Goal: Task Accomplishment & Management: Manage account settings

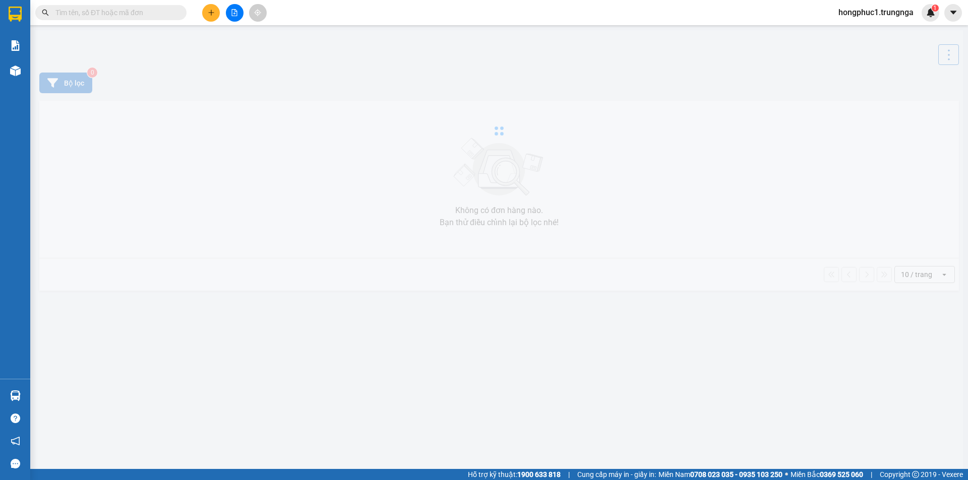
click at [873, 14] on span "hongphuc1.trungnga" at bounding box center [875, 12] width 91 height 13
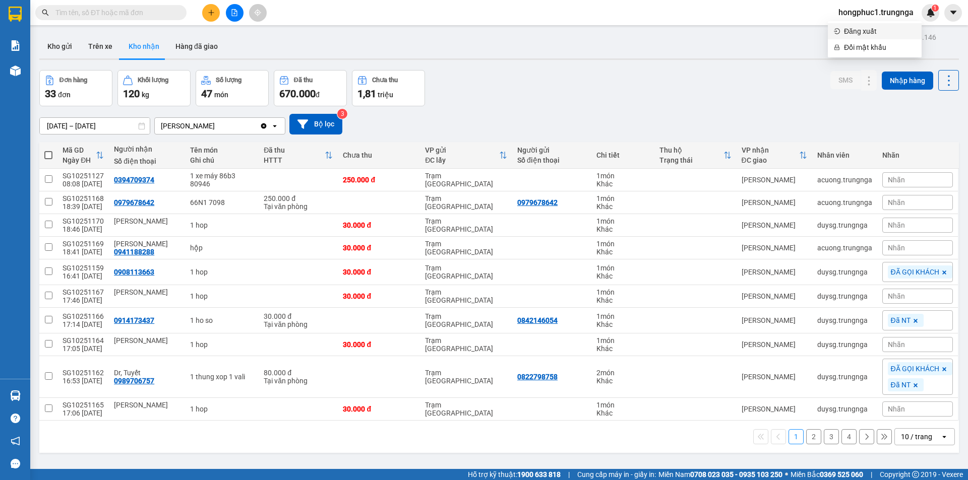
drag, startPoint x: 865, startPoint y: 29, endPoint x: 871, endPoint y: 33, distance: 7.3
click at [865, 30] on span "Đăng xuất" at bounding box center [880, 31] width 72 height 11
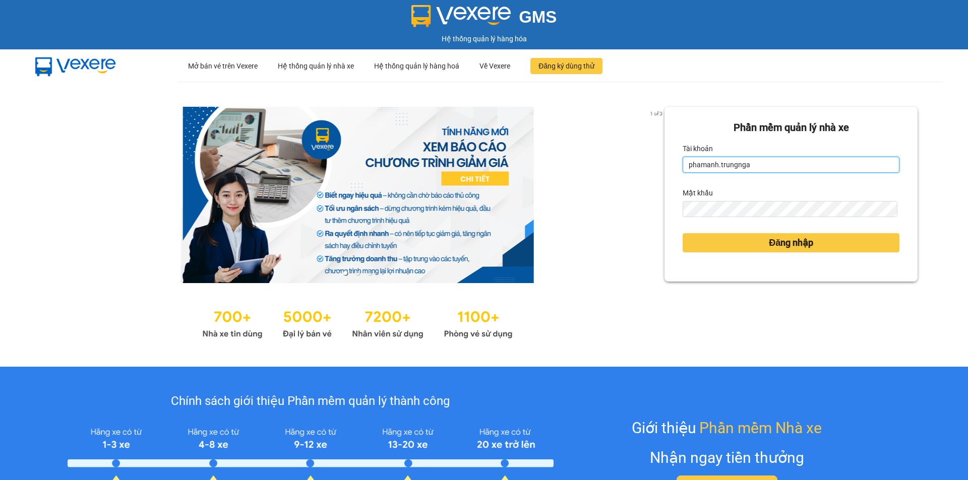
click at [802, 159] on input "phamanh.trungnga" at bounding box center [791, 165] width 217 height 16
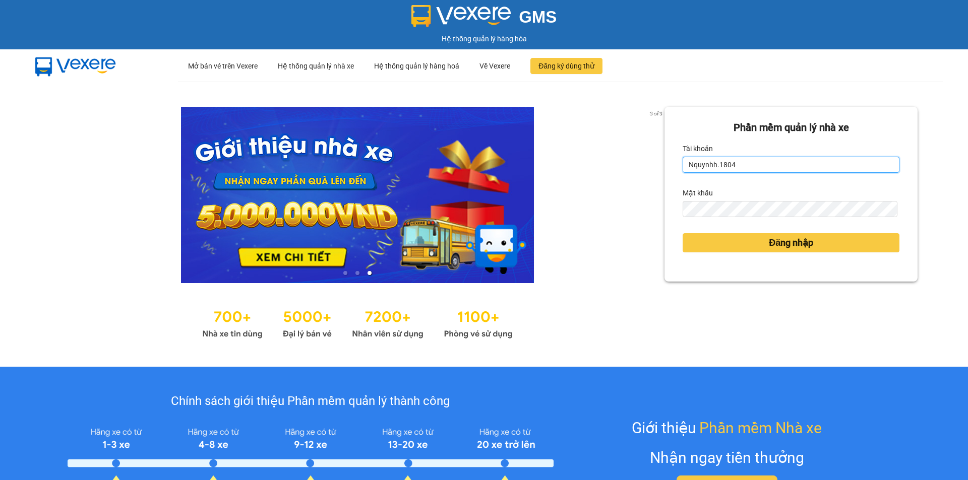
type input "Nquynhh.1804"
click at [683, 233] on button "Đăng nhập" at bounding box center [791, 242] width 217 height 19
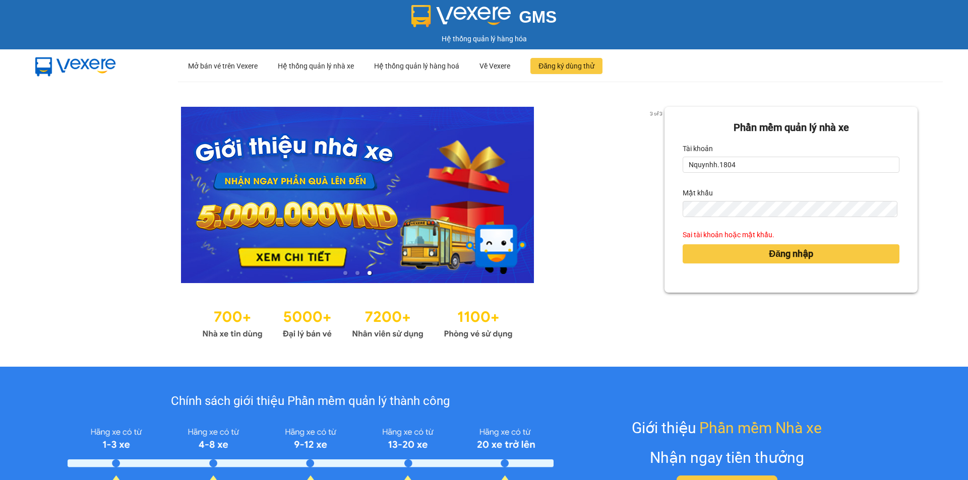
click at [787, 156] on div "Tài khoản" at bounding box center [791, 149] width 217 height 16
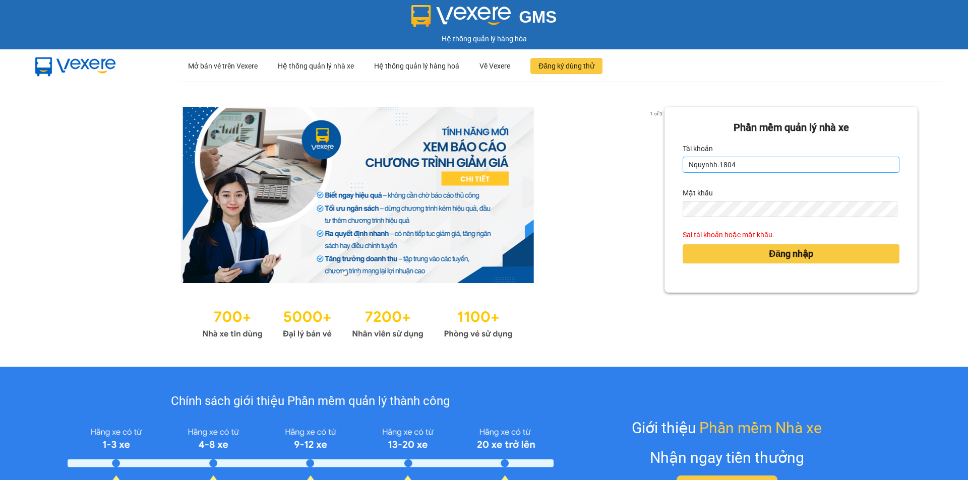
drag, startPoint x: 787, startPoint y: 177, endPoint x: 785, endPoint y: 168, distance: 9.7
click at [787, 178] on form "Phần mềm quản lý nhà xe Tài khoản Nquynhh.1804 Mật khẩu Sai tài khoản hoặc mật …" at bounding box center [791, 200] width 217 height 160
click at [786, 156] on div "Tài khoản" at bounding box center [791, 149] width 217 height 16
click at [786, 163] on input "Nquynhh.1804" at bounding box center [791, 165] width 217 height 16
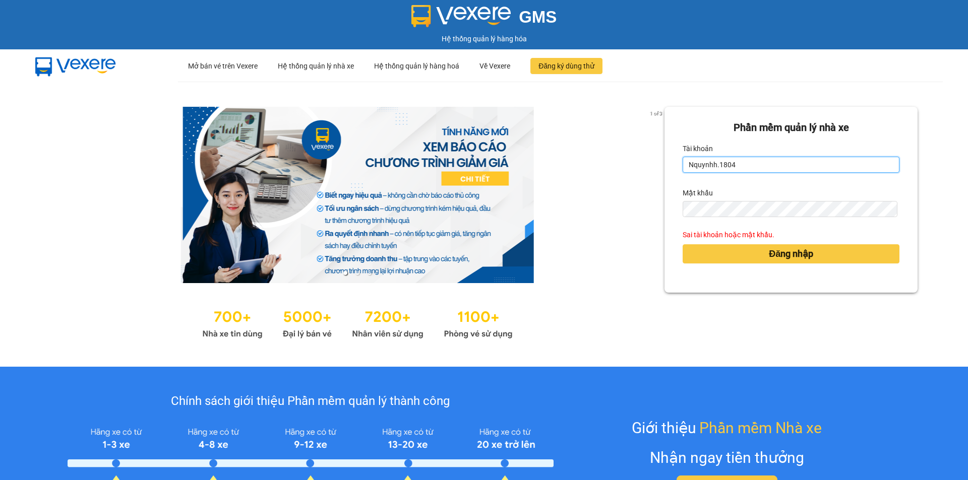
click at [786, 163] on input "Nquynhh.1804" at bounding box center [791, 165] width 217 height 16
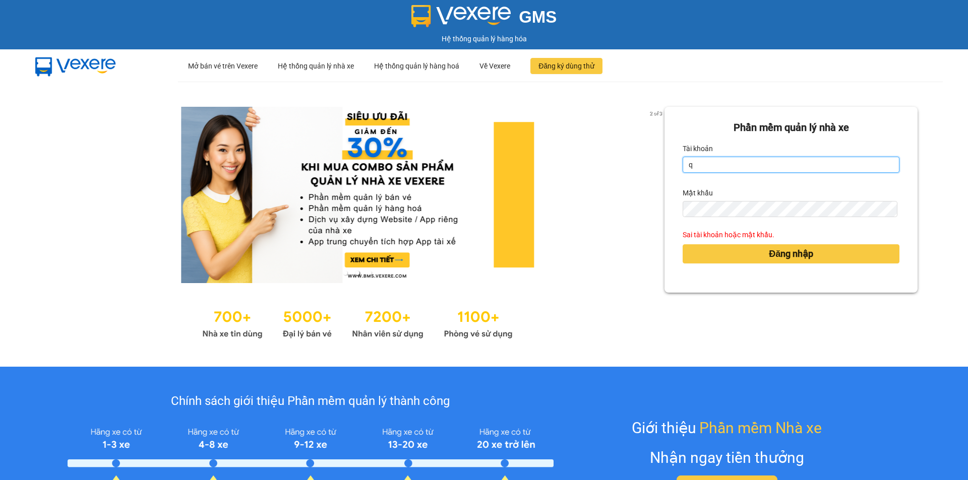
type input "quynhquynh.trungnga"
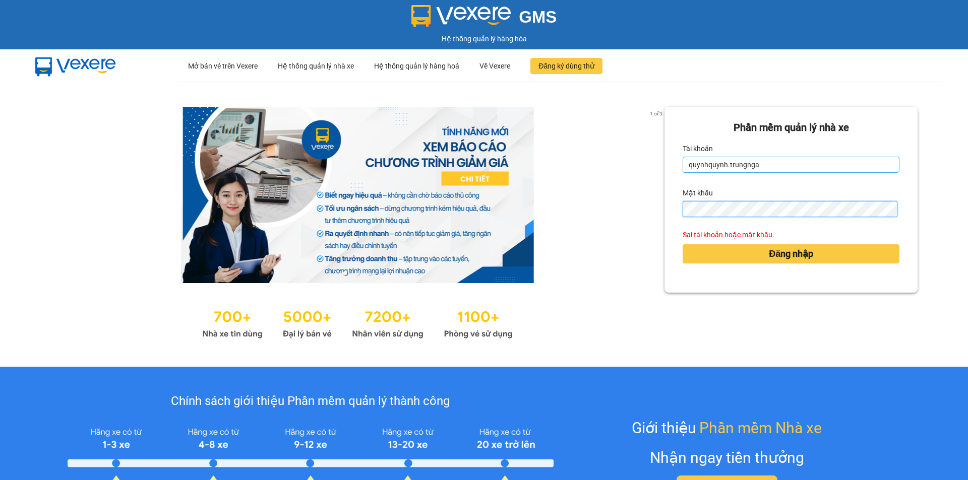
click at [683, 245] on button "Đăng nhập" at bounding box center [791, 254] width 217 height 19
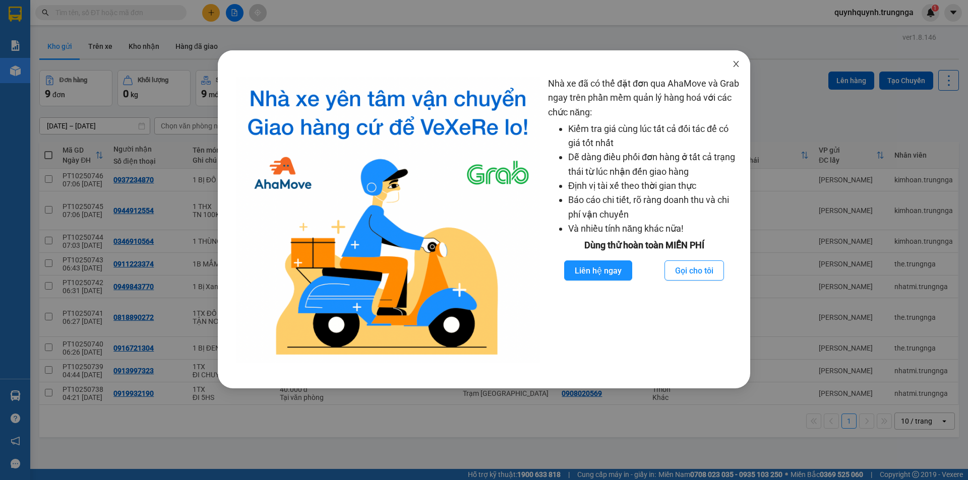
click at [731, 64] on span "Close" at bounding box center [736, 64] width 28 height 28
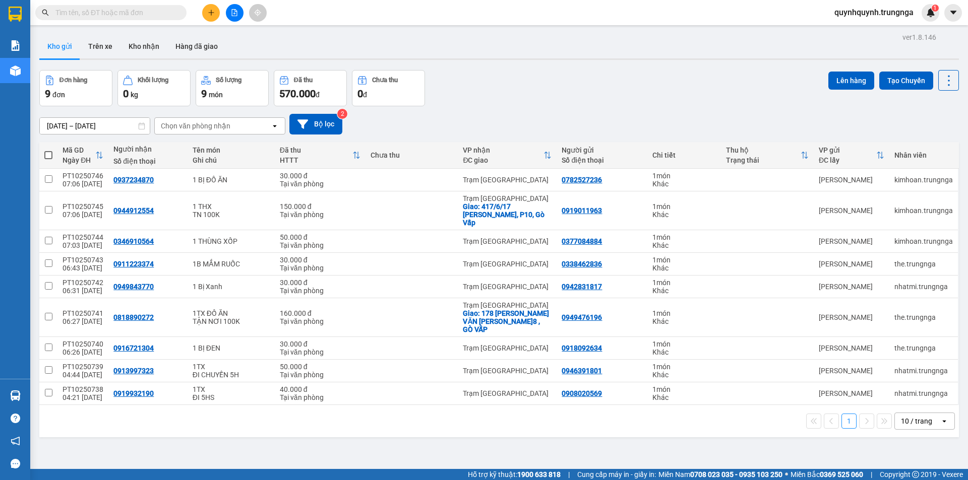
click at [137, 17] on input "text" at bounding box center [114, 12] width 119 height 11
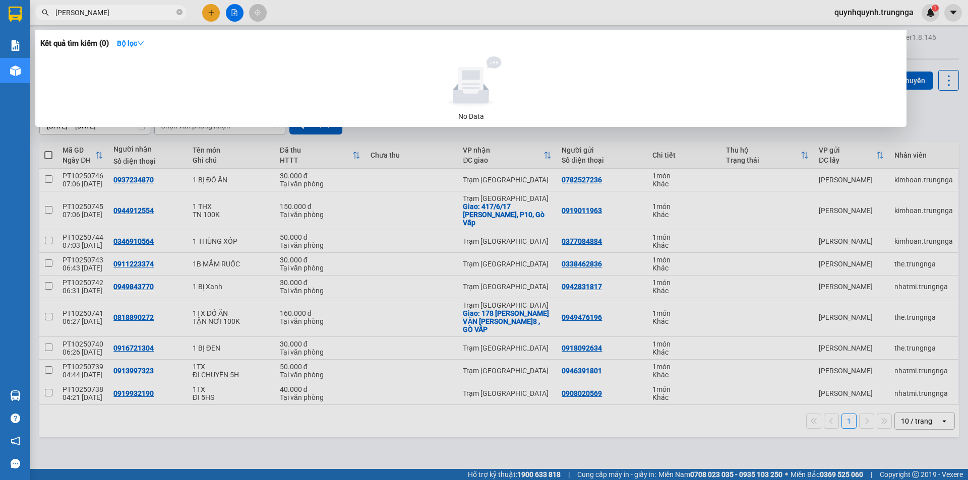
type input "MINH HÙNG"
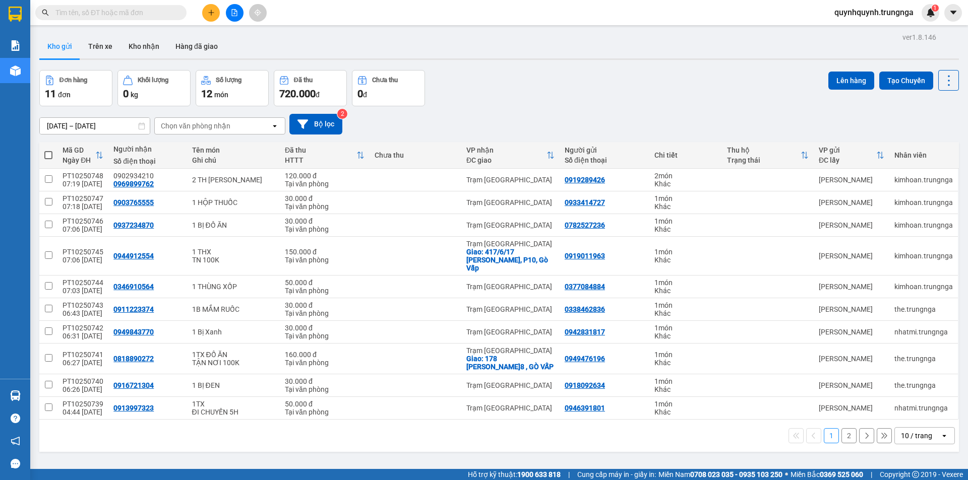
click at [155, 21] on div "Kết quả tìm kiếm ( 0 ) Bộ lọc No Data quynhquynh.trungnga 1" at bounding box center [484, 12] width 968 height 25
click at [153, 13] on input "text" at bounding box center [114, 12] width 119 height 11
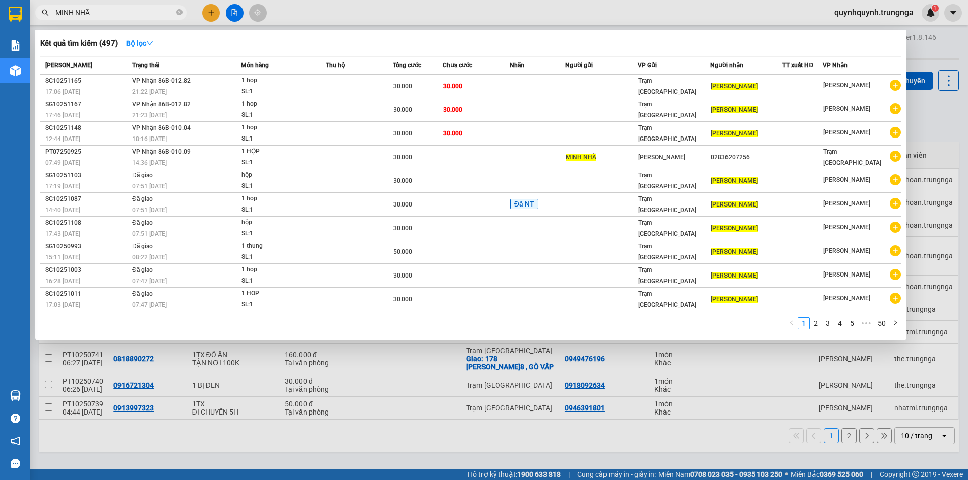
type input "MINH NHÃ"
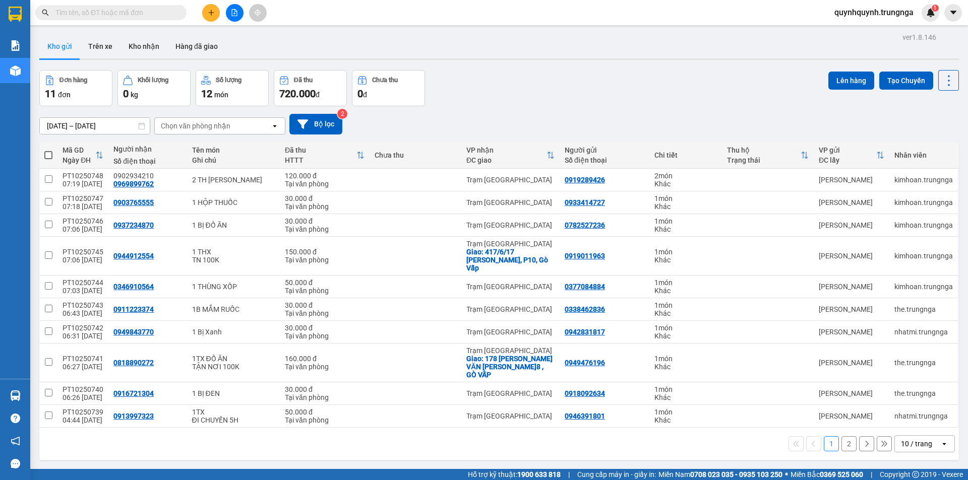
click at [129, 14] on input "text" at bounding box center [114, 12] width 119 height 11
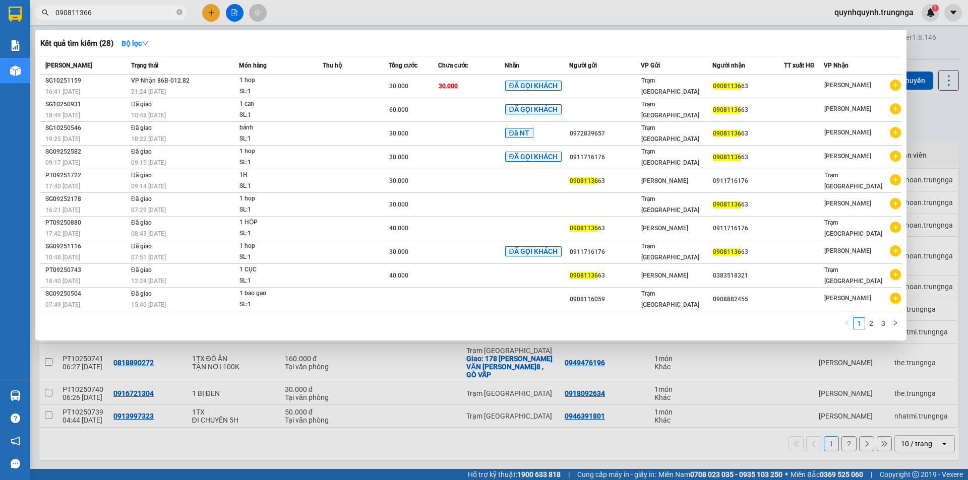
type input "0908113663"
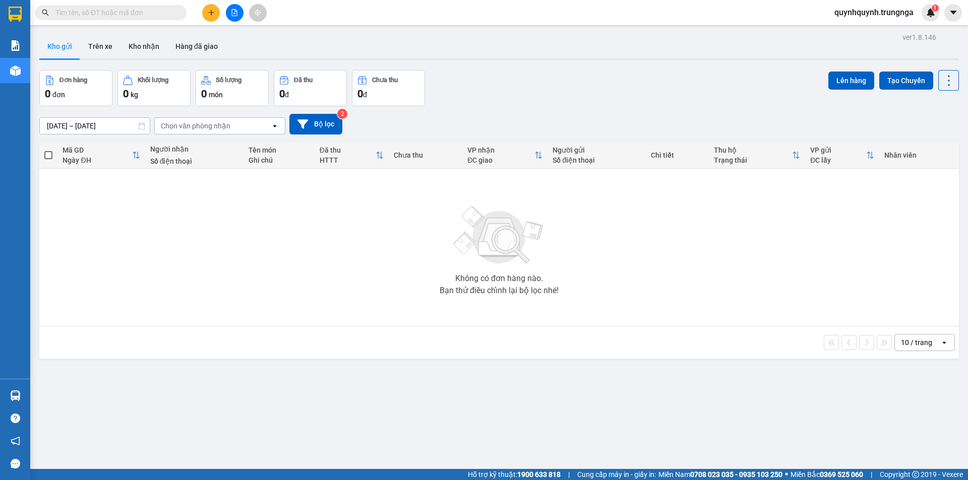
click at [147, 11] on input "text" at bounding box center [114, 12] width 119 height 11
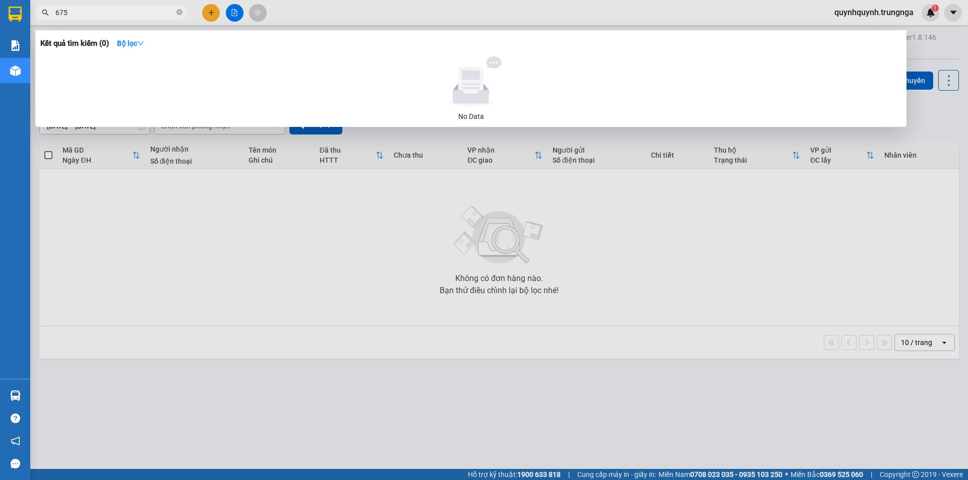
type input "6757"
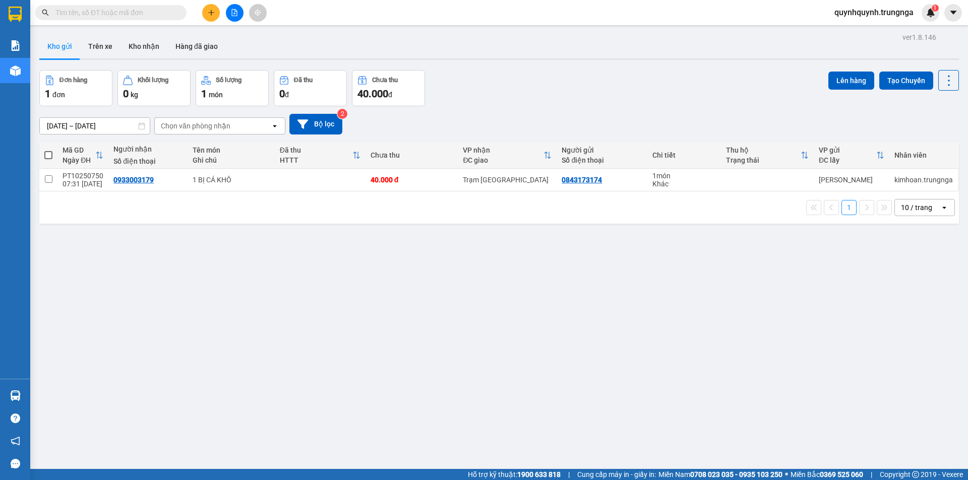
click at [156, 17] on input "text" at bounding box center [114, 12] width 119 height 11
drag, startPoint x: 145, startPoint y: 5, endPoint x: 145, endPoint y: 11, distance: 6.1
click at [145, 6] on span at bounding box center [110, 12] width 151 height 15
click at [145, 11] on input "text" at bounding box center [114, 12] width 119 height 11
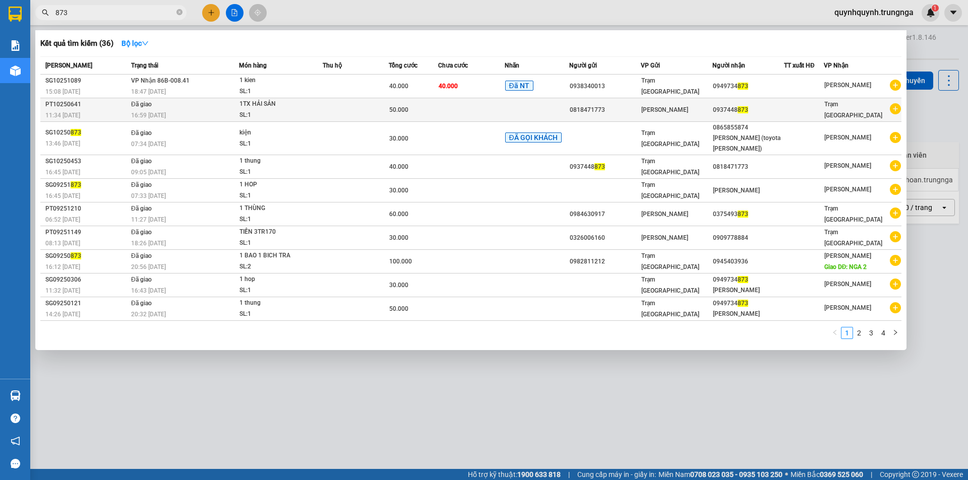
type input "873"
click at [270, 99] on div "1TX HẢI SẢN" at bounding box center [277, 104] width 76 height 11
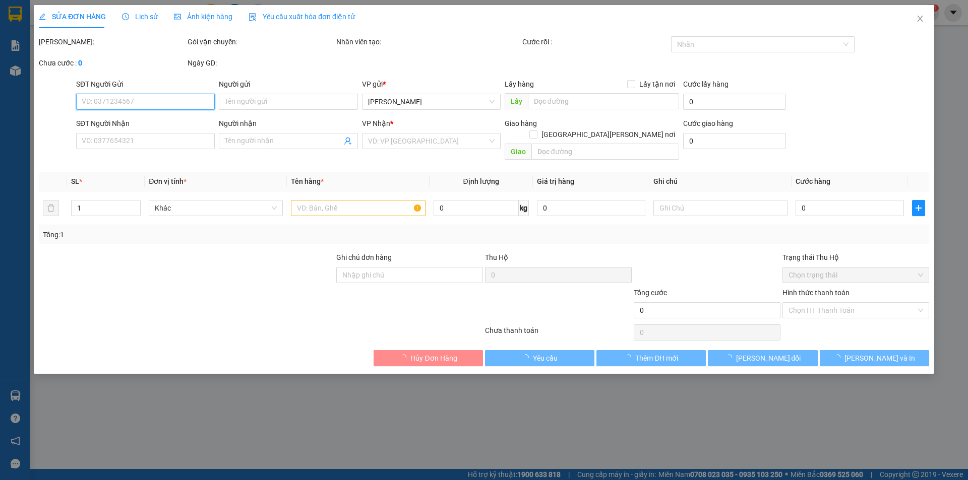
type input "0818471773"
type input "0937448873"
type input "50.000"
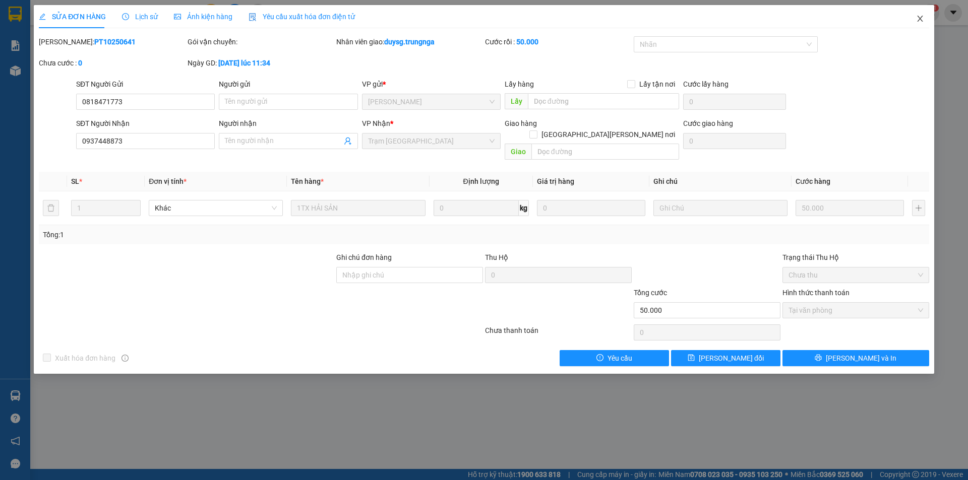
click at [918, 21] on icon "close" at bounding box center [920, 19] width 8 height 8
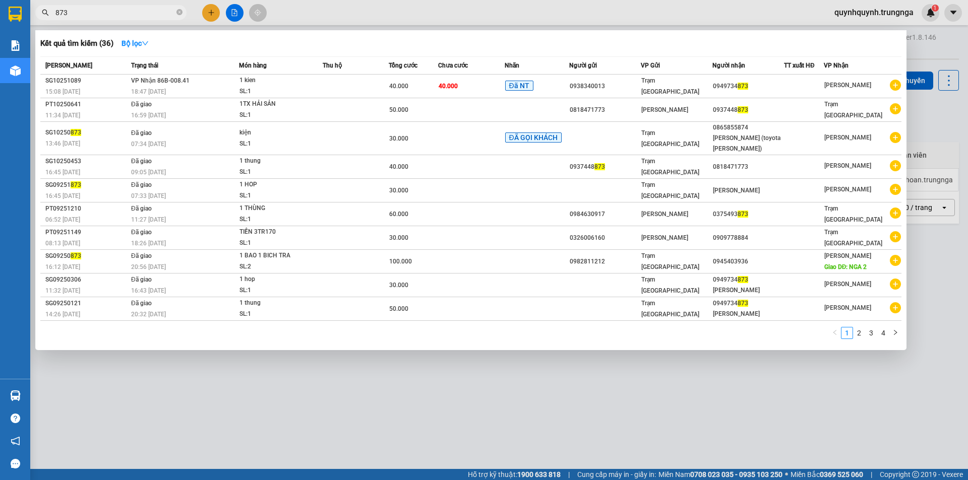
click at [151, 11] on input "873" at bounding box center [114, 12] width 119 height 11
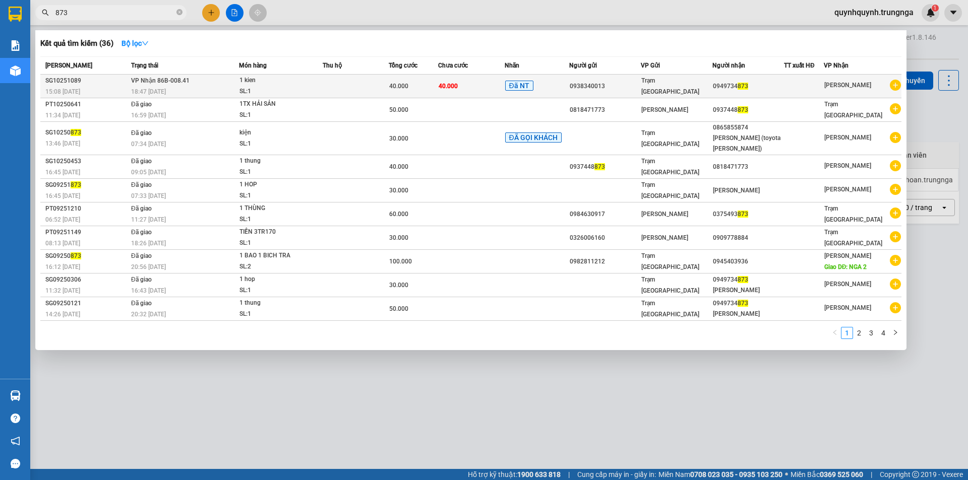
click at [217, 87] on div "18:47 - 11/10" at bounding box center [184, 91] width 107 height 11
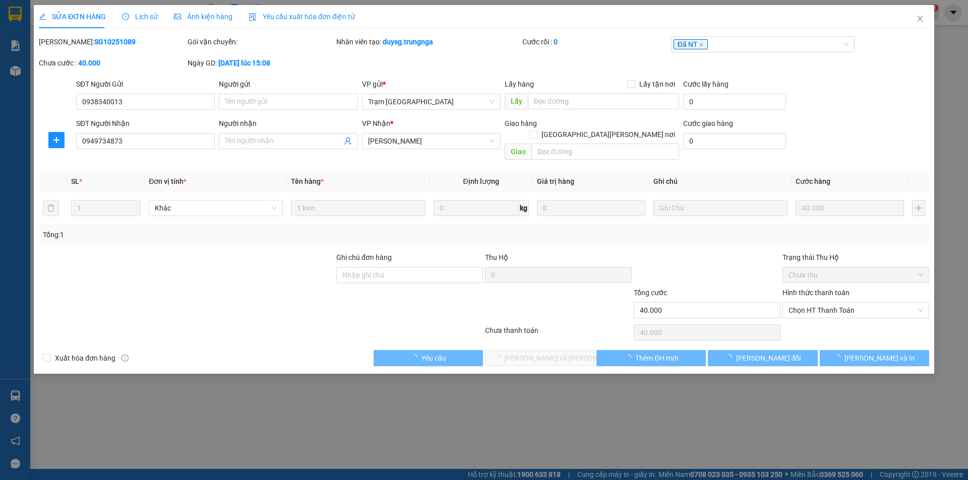
type input "0938340013"
type input "0949734873"
type input "40.000"
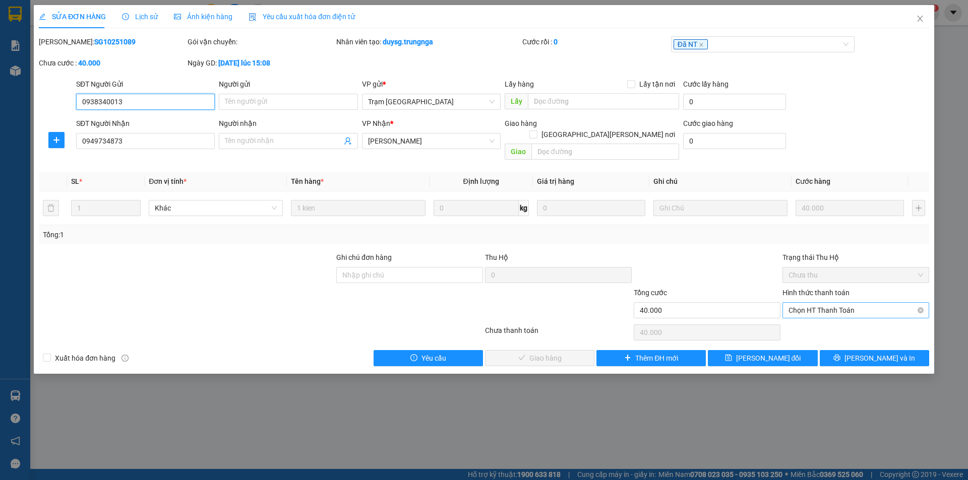
click at [827, 306] on span "Chọn HT Thanh Toán" at bounding box center [855, 310] width 135 height 15
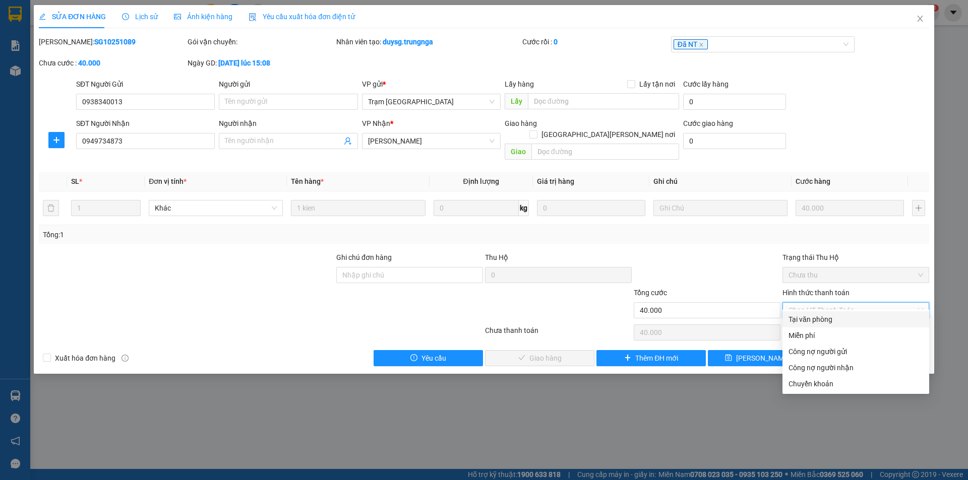
click at [817, 318] on div "Tại văn phòng" at bounding box center [855, 319] width 135 height 11
type input "0"
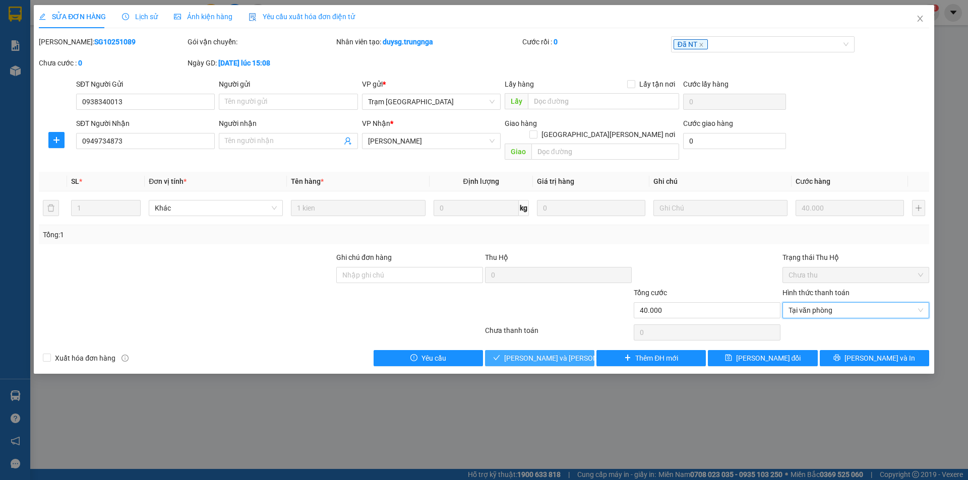
click at [565, 353] on span "[PERSON_NAME] và Giao hàng" at bounding box center [572, 358] width 136 height 11
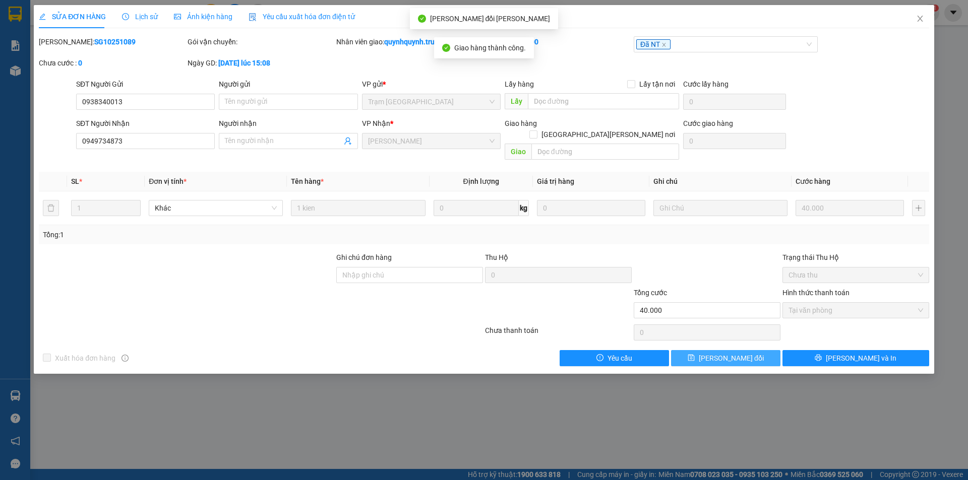
drag, startPoint x: 747, startPoint y: 345, endPoint x: 814, endPoint y: 365, distance: 70.5
click at [747, 353] on span "[PERSON_NAME] thay đổi" at bounding box center [731, 358] width 65 height 11
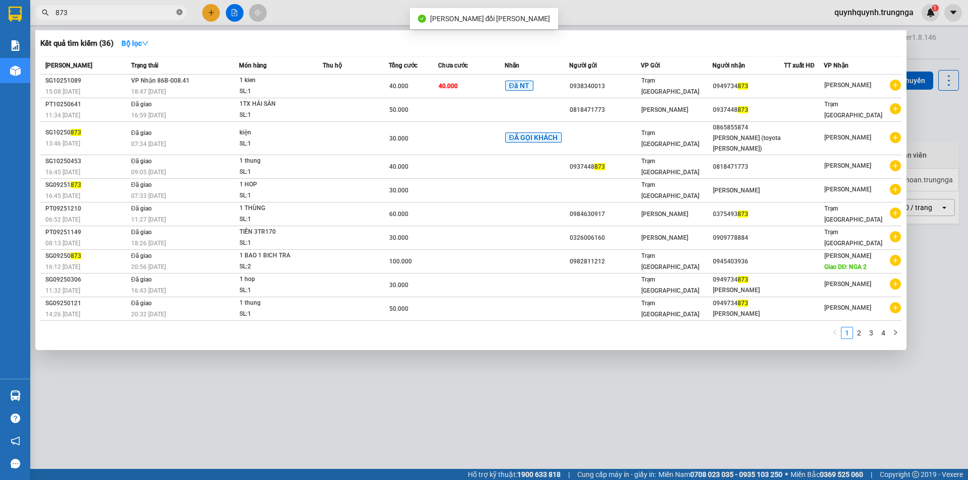
drag, startPoint x: 184, startPoint y: 12, endPoint x: 178, endPoint y: 13, distance: 5.6
click at [178, 13] on span "873" at bounding box center [110, 12] width 151 height 15
click at [178, 13] on icon "close-circle" at bounding box center [179, 12] width 6 height 6
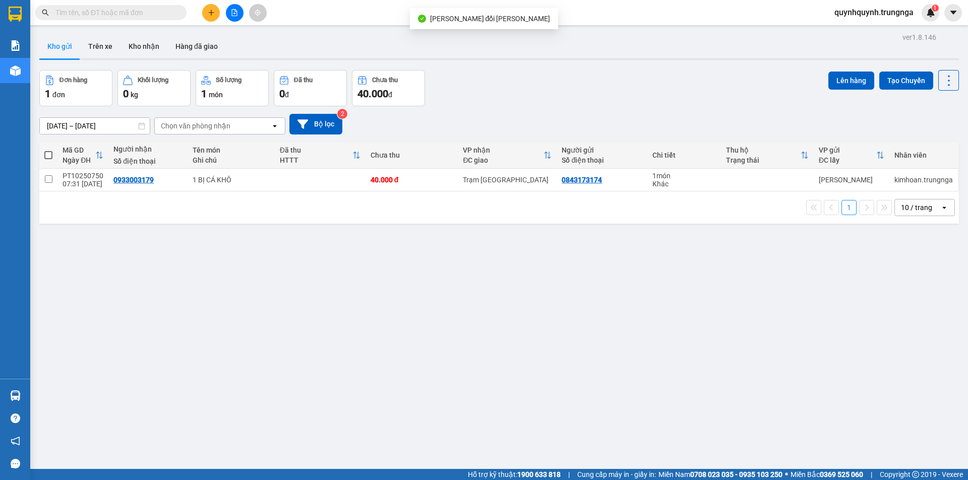
click at [158, 13] on input "text" at bounding box center [114, 12] width 119 height 11
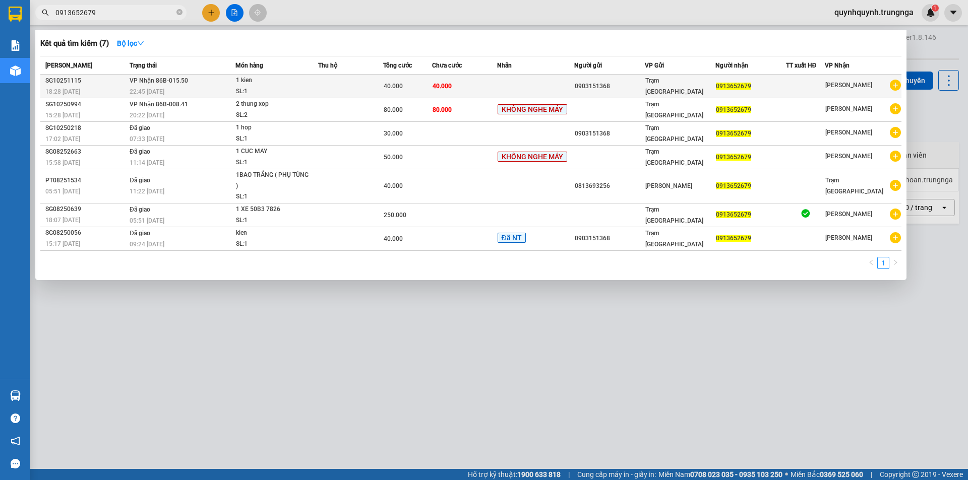
type input "0913652679"
click at [312, 93] on div "SL: 1" at bounding box center [274, 91] width 76 height 11
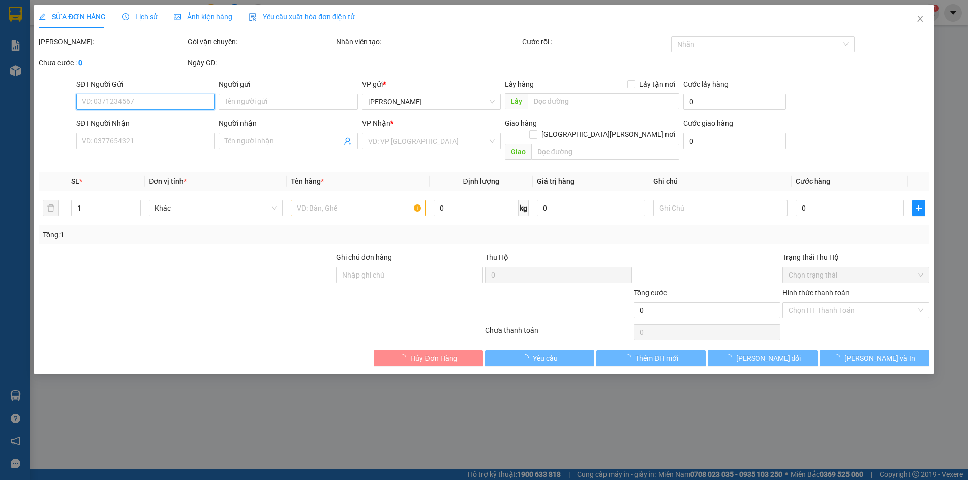
type input "0903151368"
type input "0913652679"
type input "40.000"
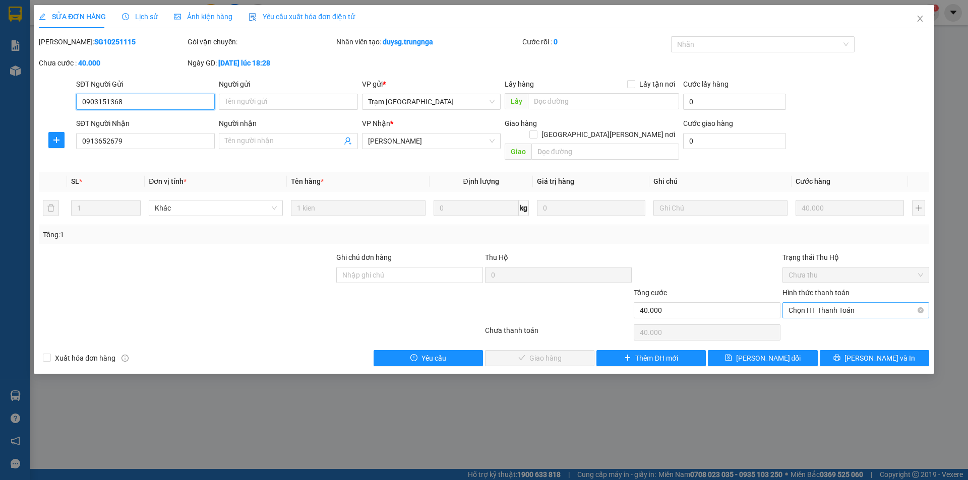
click at [846, 303] on span "Chọn HT Thanh Toán" at bounding box center [855, 310] width 135 height 15
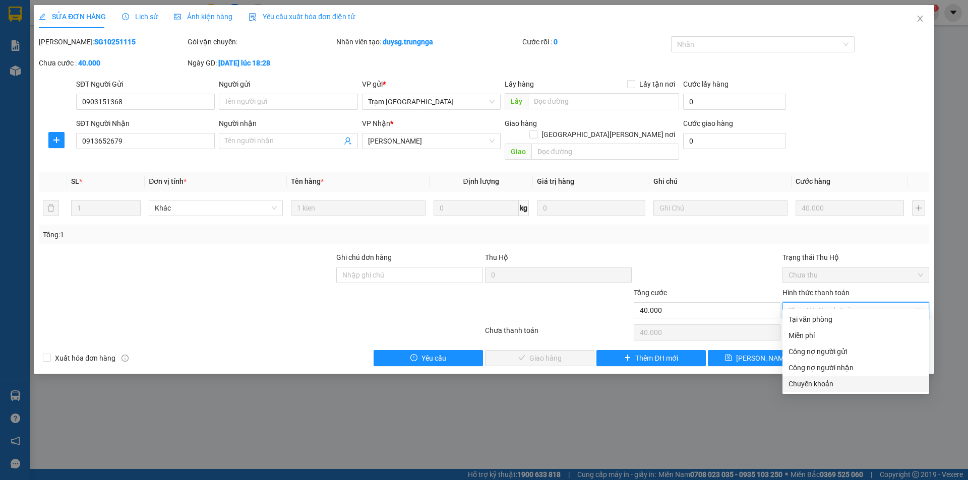
click at [833, 386] on div "Chuyển khoản" at bounding box center [855, 384] width 135 height 11
type input "0"
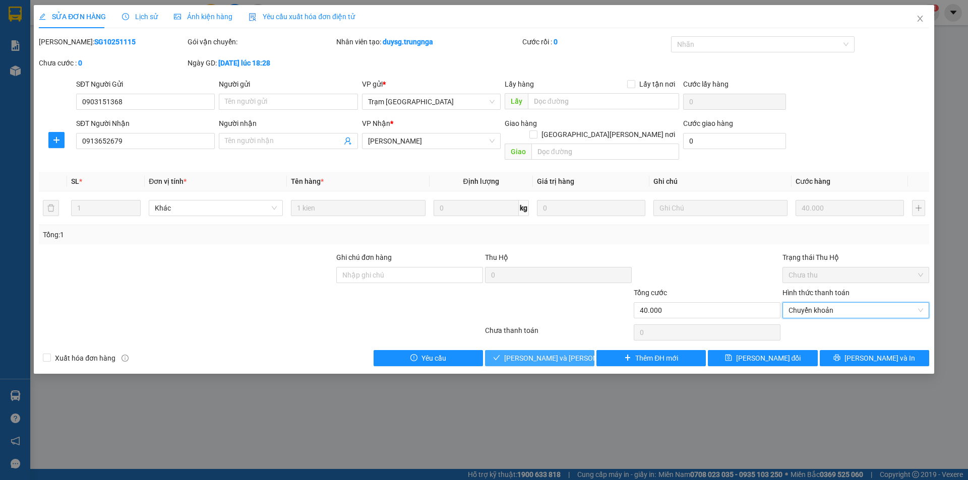
click at [552, 353] on span "[PERSON_NAME] và Giao hàng" at bounding box center [572, 358] width 136 height 11
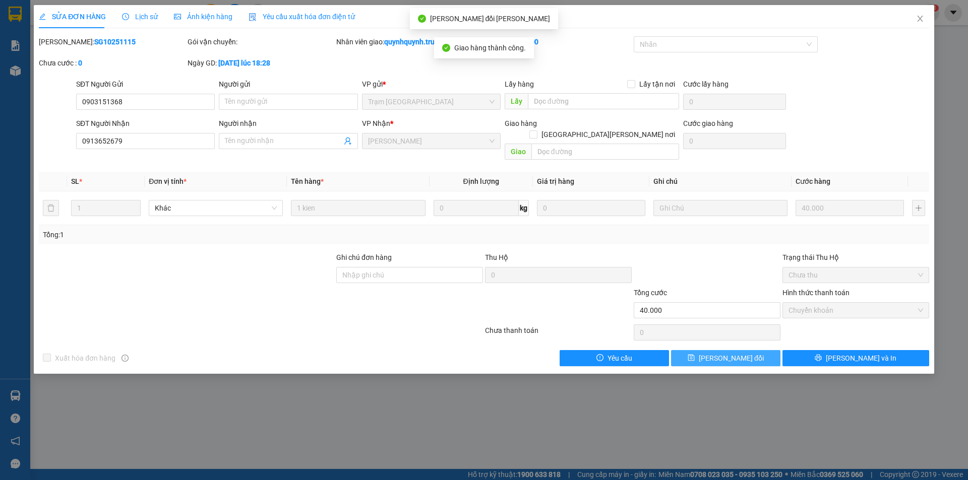
click at [761, 350] on button "[PERSON_NAME] thay đổi" at bounding box center [725, 358] width 109 height 16
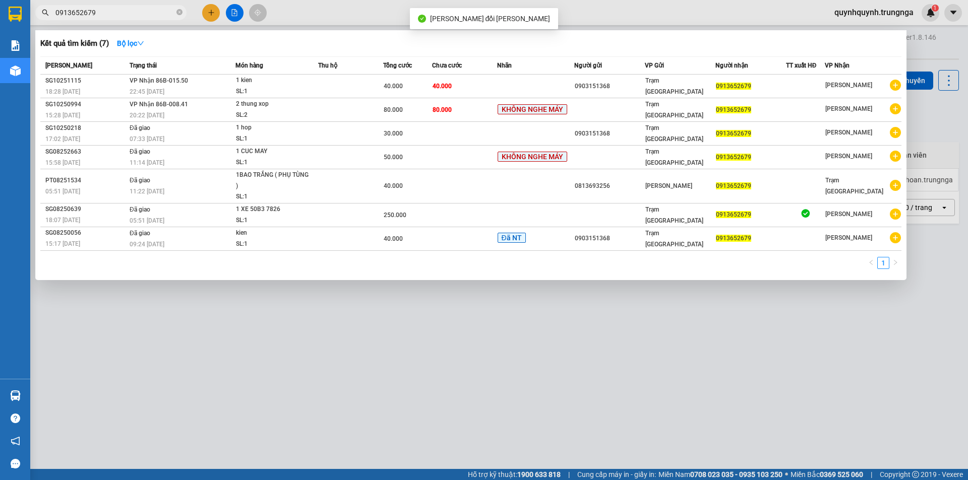
click at [145, 12] on input "0913652679" at bounding box center [114, 12] width 119 height 11
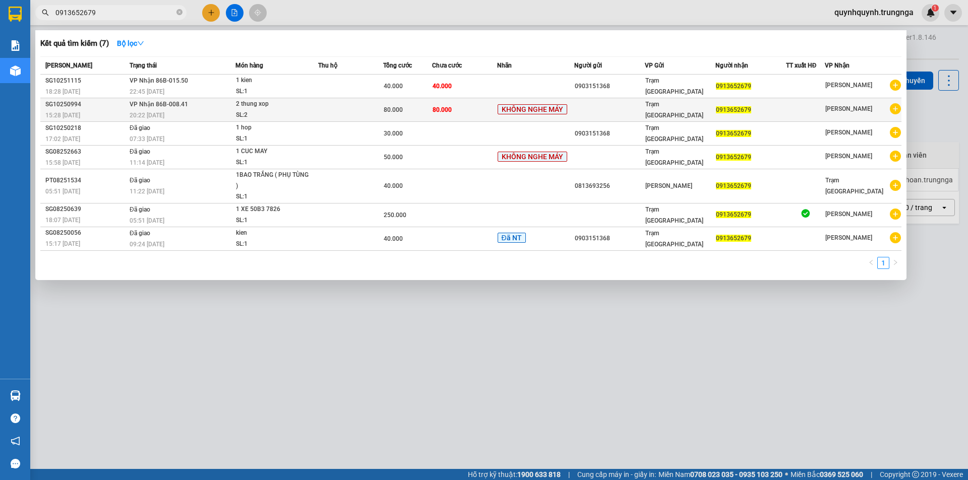
click at [294, 112] on div "SL: 2" at bounding box center [274, 115] width 76 height 11
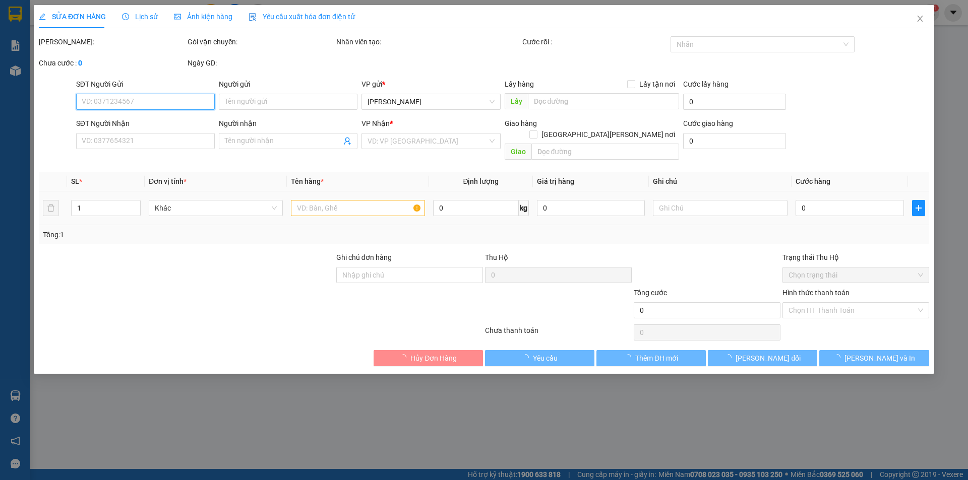
type input "0913652679"
type input "80.000"
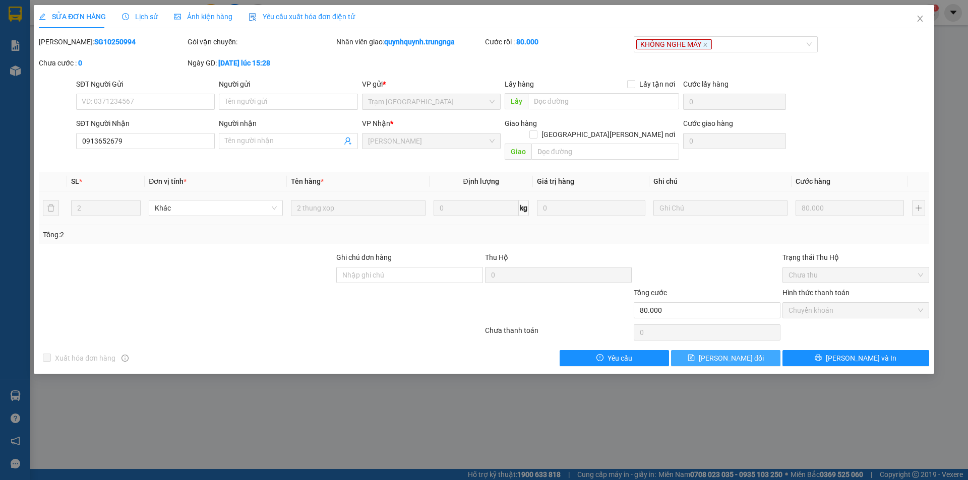
click at [756, 350] on button "[PERSON_NAME] thay đổi" at bounding box center [725, 358] width 109 height 16
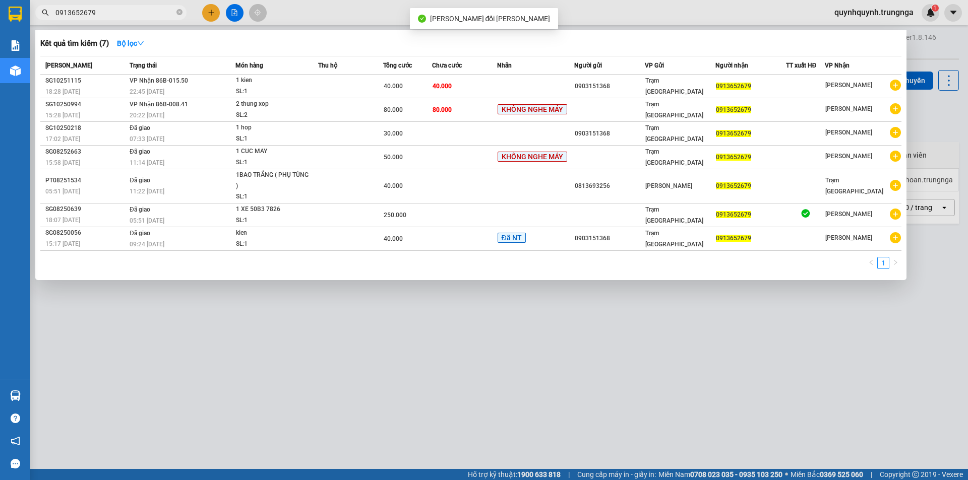
click at [127, 11] on input "0913652679" at bounding box center [114, 12] width 119 height 11
click at [179, 14] on icon "close-circle" at bounding box center [179, 12] width 6 height 6
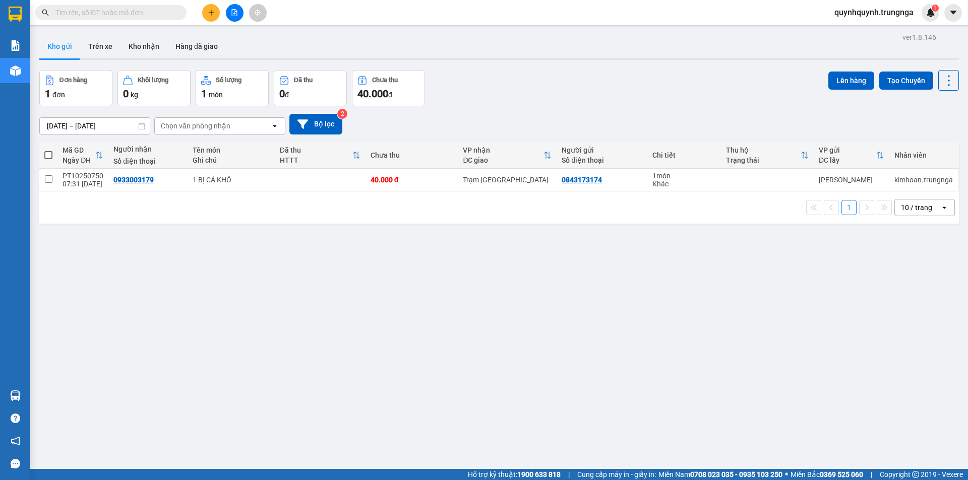
click at [160, 14] on input "text" at bounding box center [114, 12] width 119 height 11
click at [153, 14] on input "text" at bounding box center [114, 12] width 119 height 11
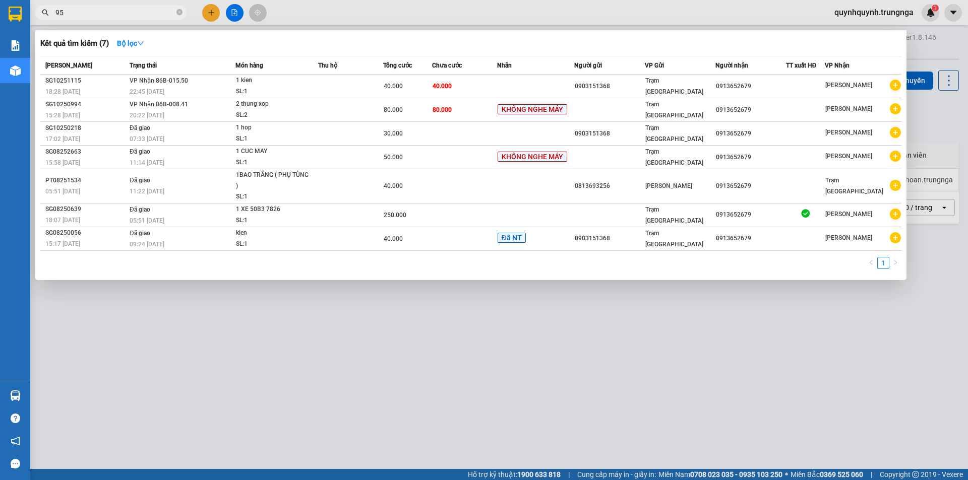
type input "959"
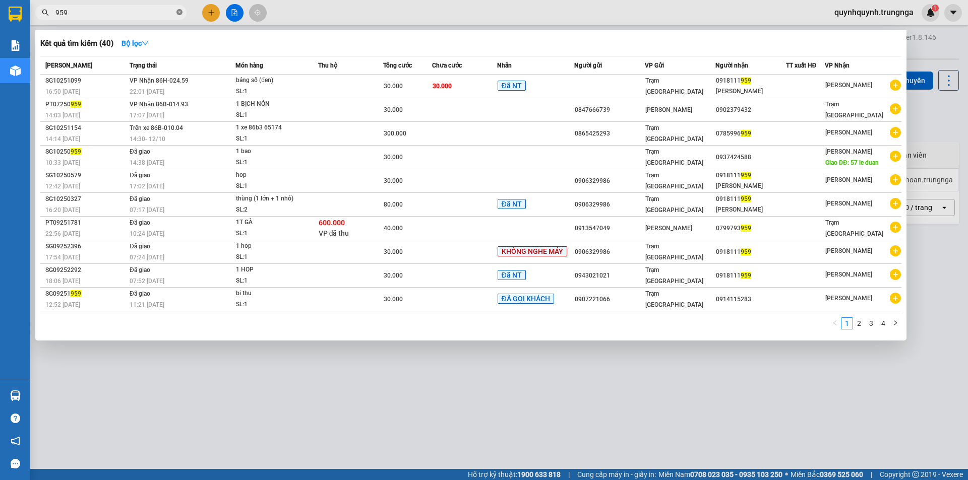
click at [178, 13] on icon "close-circle" at bounding box center [179, 12] width 6 height 6
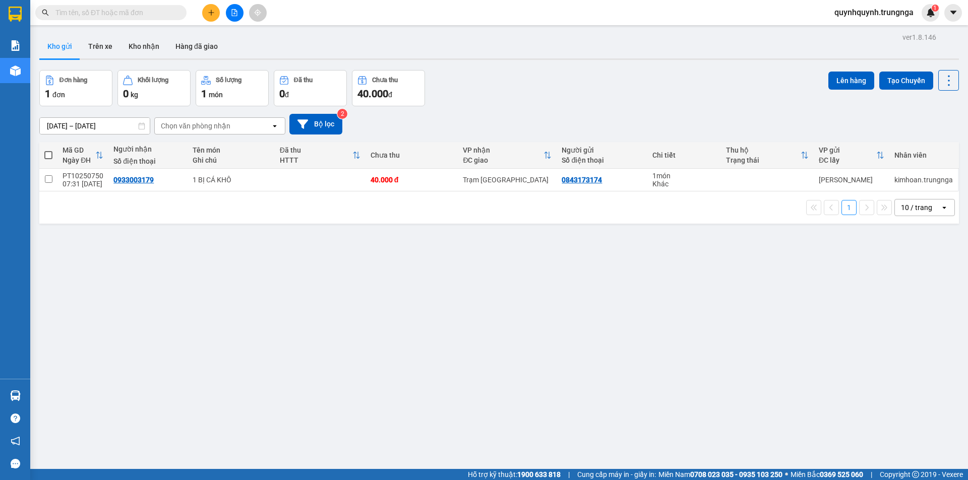
click at [160, 13] on input "text" at bounding box center [114, 12] width 119 height 11
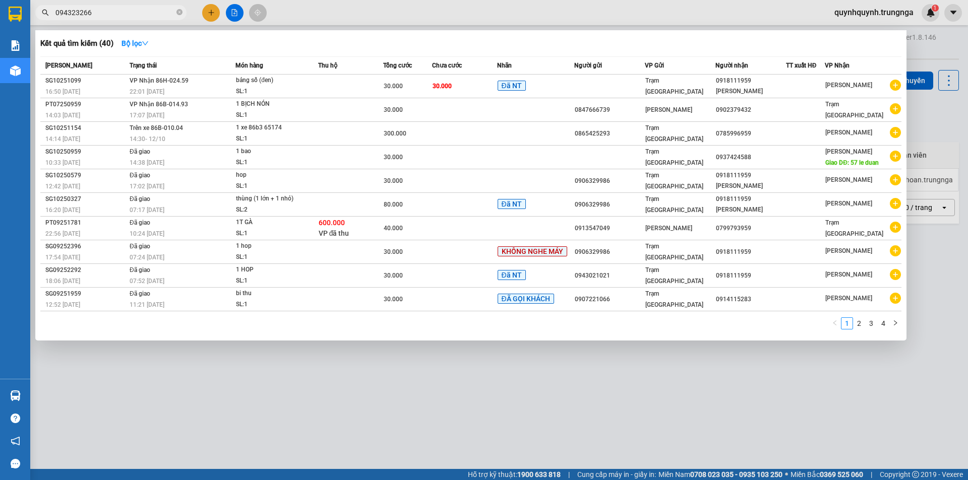
type input "0943232661"
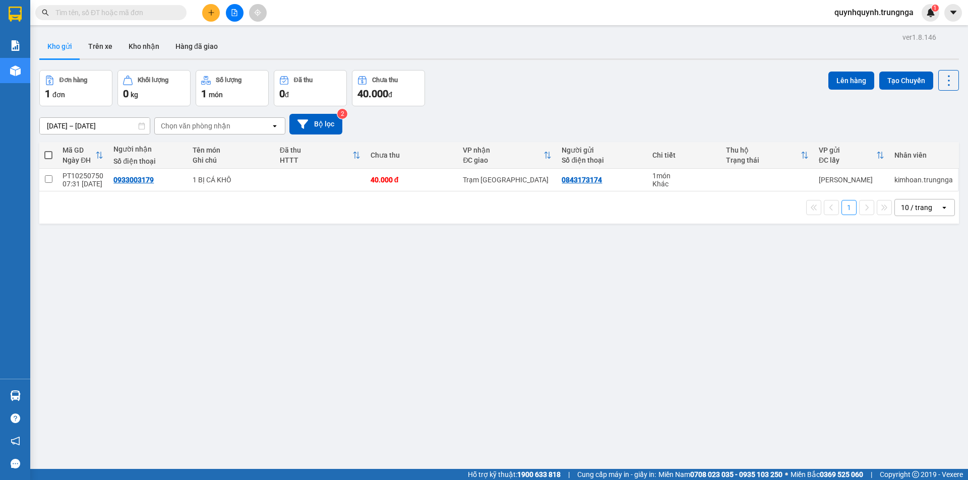
click at [144, 14] on input "text" at bounding box center [114, 12] width 119 height 11
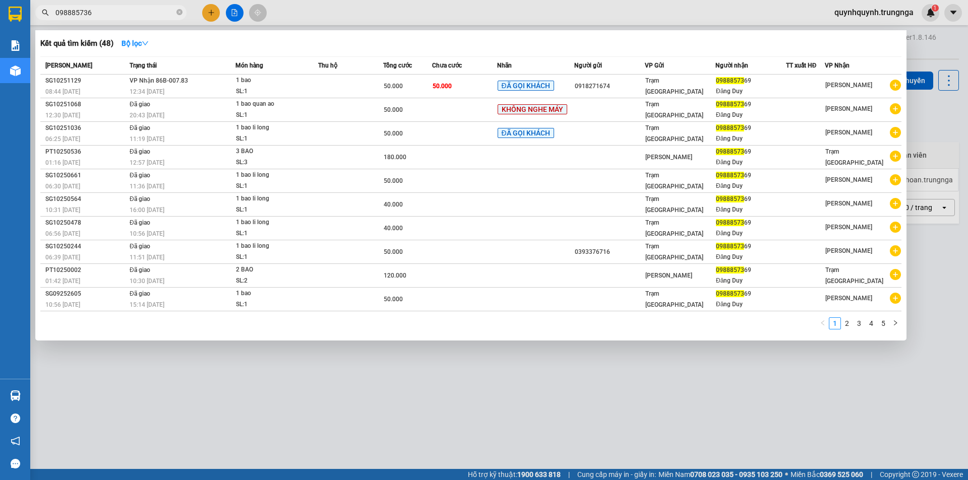
type input "0988857369"
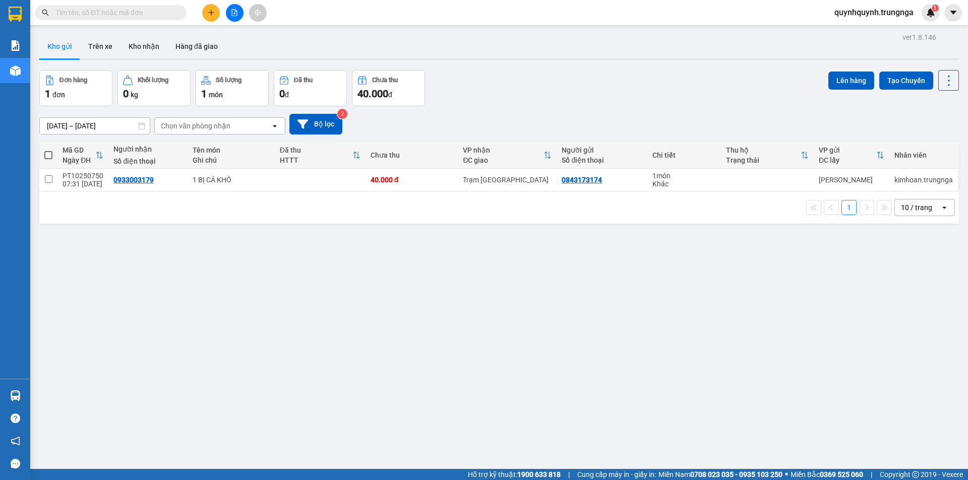
click at [163, 15] on input "text" at bounding box center [114, 12] width 119 height 11
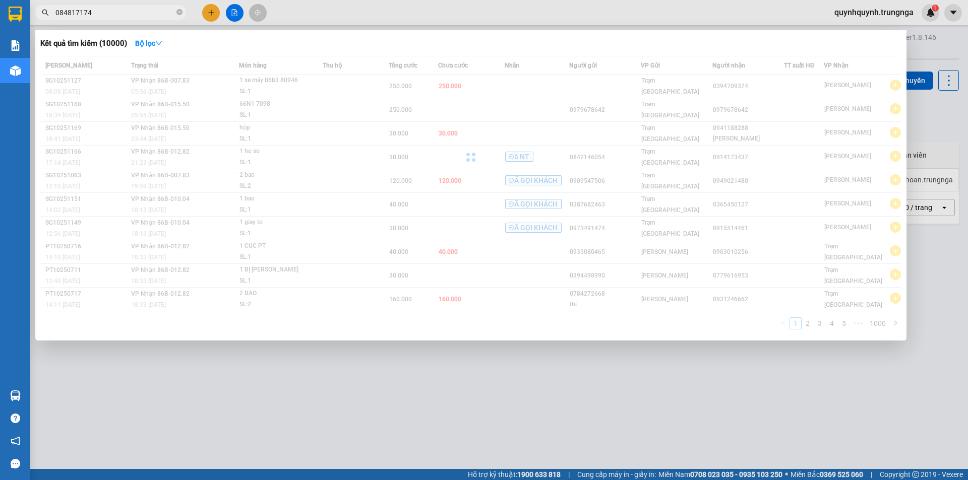
type input "0848171746"
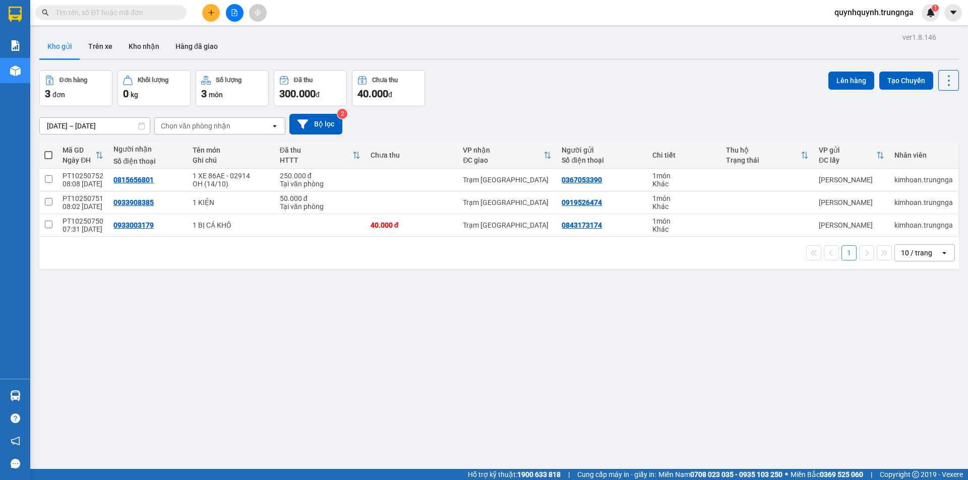
click at [155, 11] on input "text" at bounding box center [114, 12] width 119 height 11
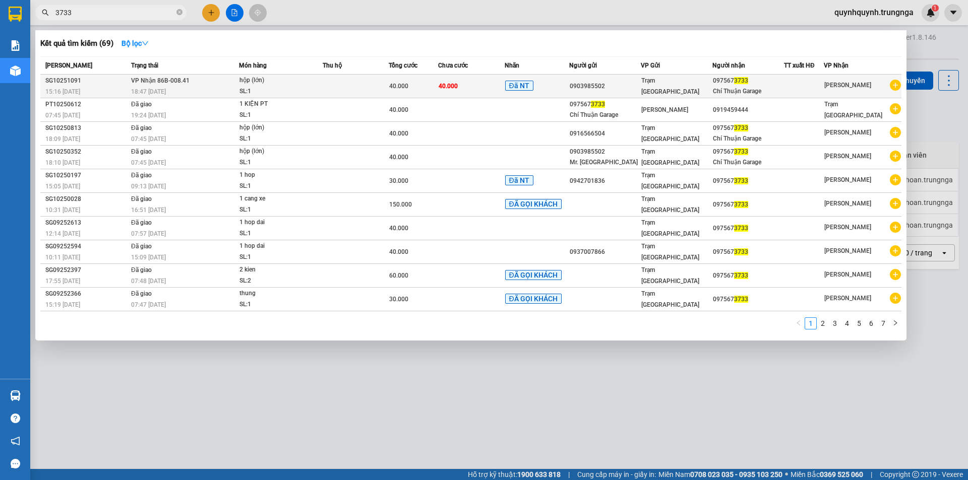
type input "3733"
click at [405, 95] on td "40.000" at bounding box center [413, 87] width 49 height 24
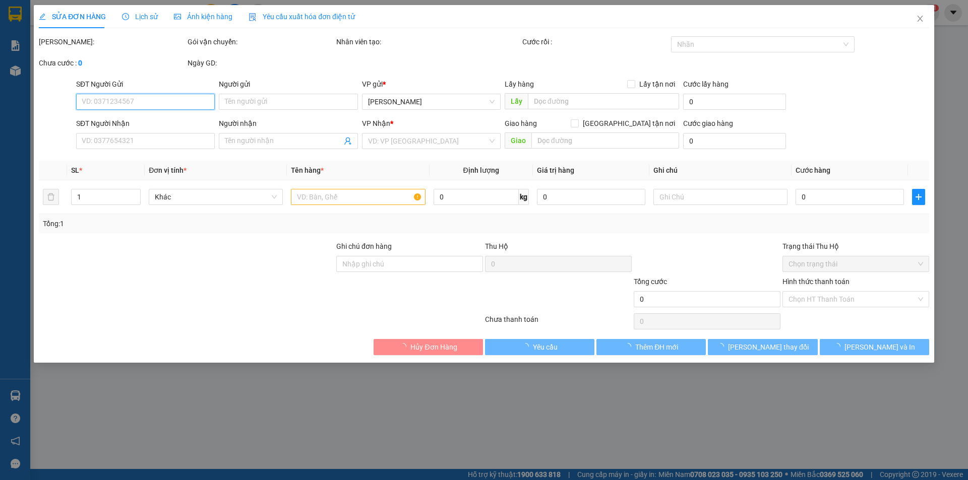
type input "0903985502"
type input "0975673733"
type input "Chí Thuận Garage"
type input "40.000"
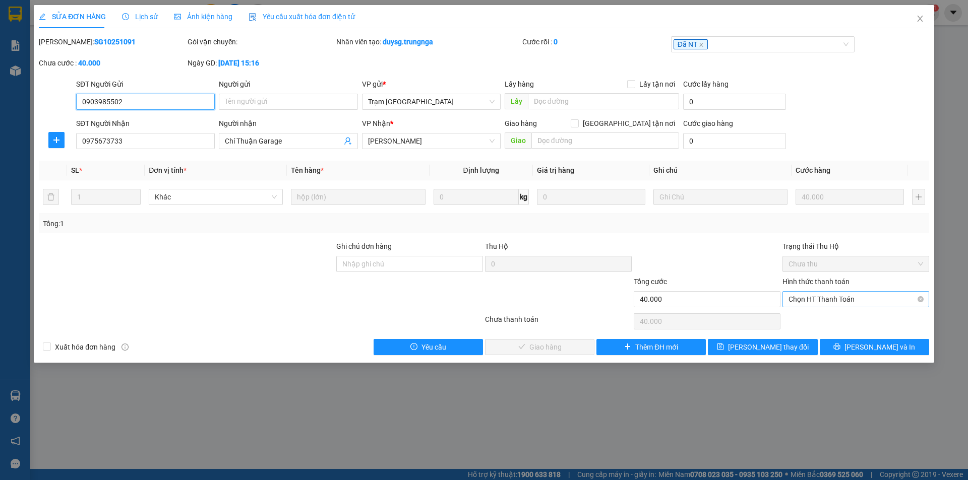
click at [829, 304] on span "Chọn HT Thanh Toán" at bounding box center [855, 299] width 135 height 15
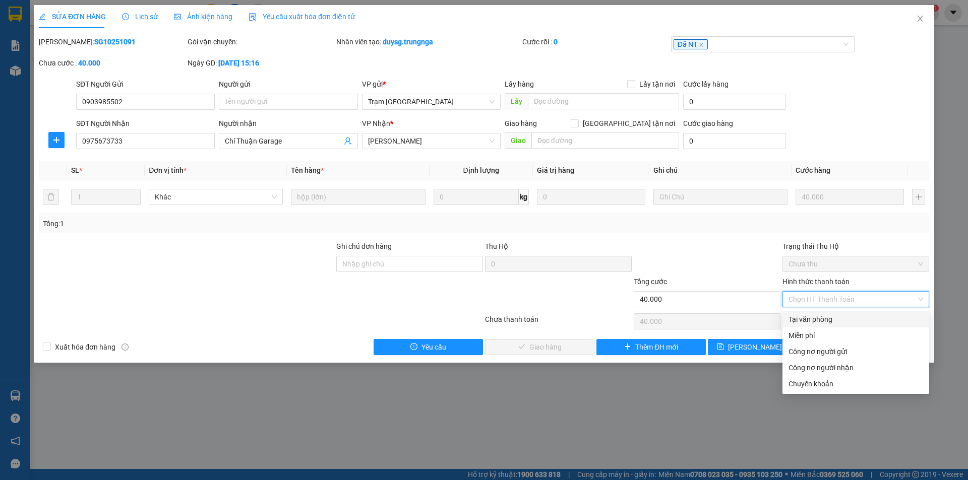
click at [815, 320] on div "Tại văn phòng" at bounding box center [855, 319] width 135 height 11
type input "0"
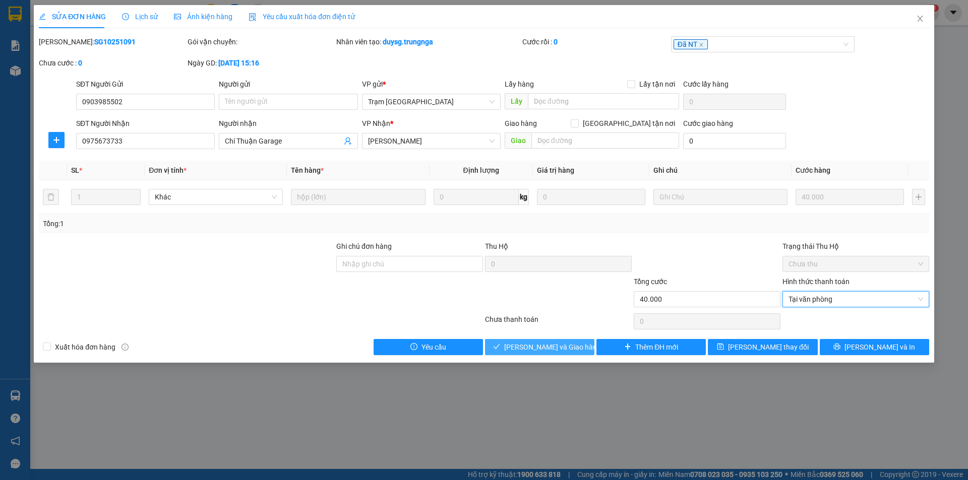
click at [550, 342] on span "[PERSON_NAME] và Giao hàng" at bounding box center [552, 347] width 97 height 11
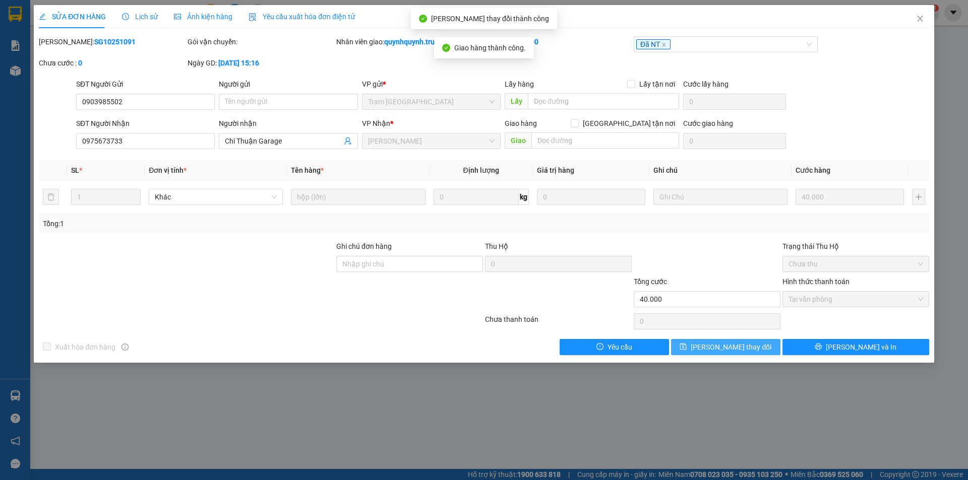
click at [754, 353] on button "[PERSON_NAME] đổi" at bounding box center [725, 347] width 109 height 16
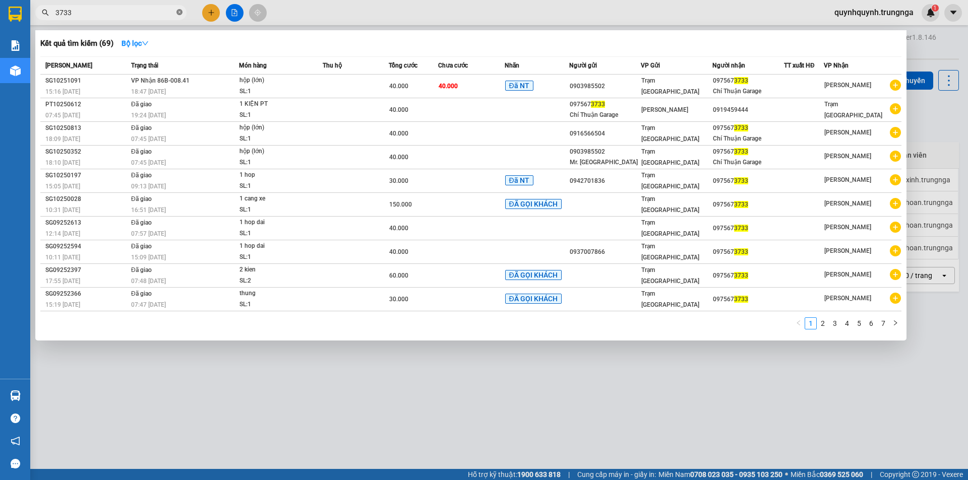
click at [177, 10] on icon "close-circle" at bounding box center [179, 12] width 6 height 6
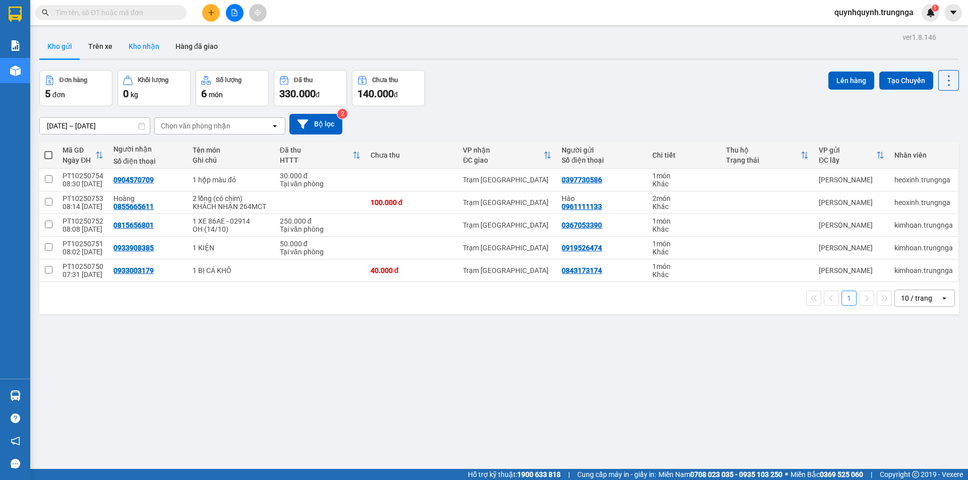
click at [159, 39] on button "Kho nhận" at bounding box center [143, 46] width 47 height 24
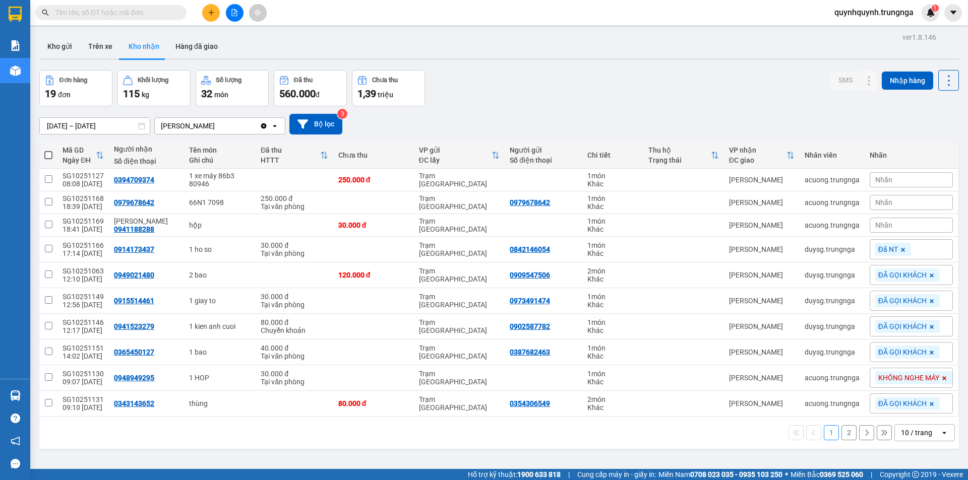
click at [150, 46] on button "Kho nhận" at bounding box center [143, 46] width 47 height 24
click at [106, 127] on input "[DATE] – [DATE]" at bounding box center [95, 126] width 110 height 16
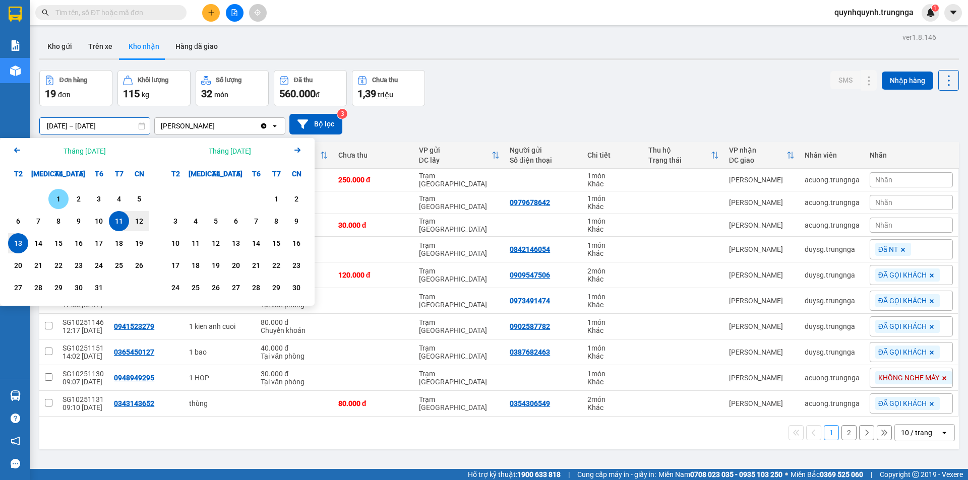
drag, startPoint x: 59, startPoint y: 203, endPoint x: 231, endPoint y: 274, distance: 185.6
click at [59, 203] on div "1" at bounding box center [58, 199] width 14 height 12
click at [16, 149] on icon "Previous month." at bounding box center [17, 150] width 6 height 5
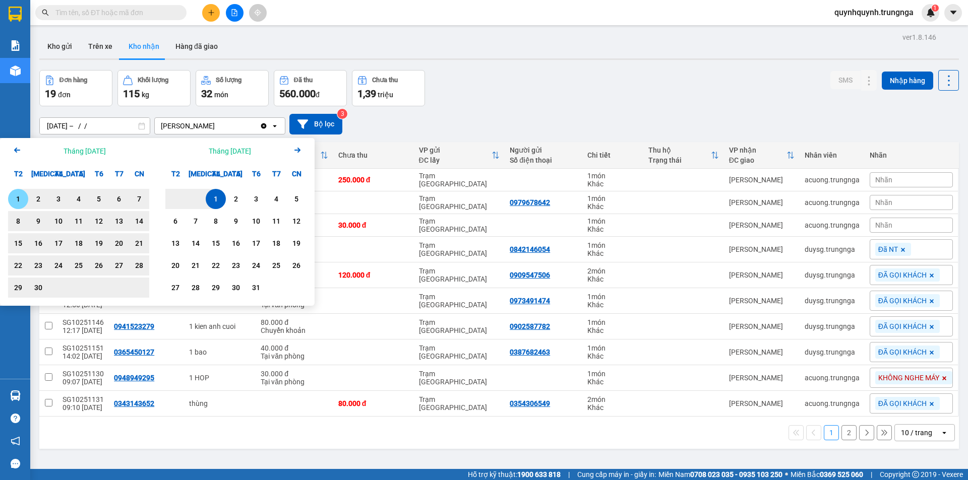
click at [21, 197] on div "1" at bounding box center [18, 199] width 14 height 12
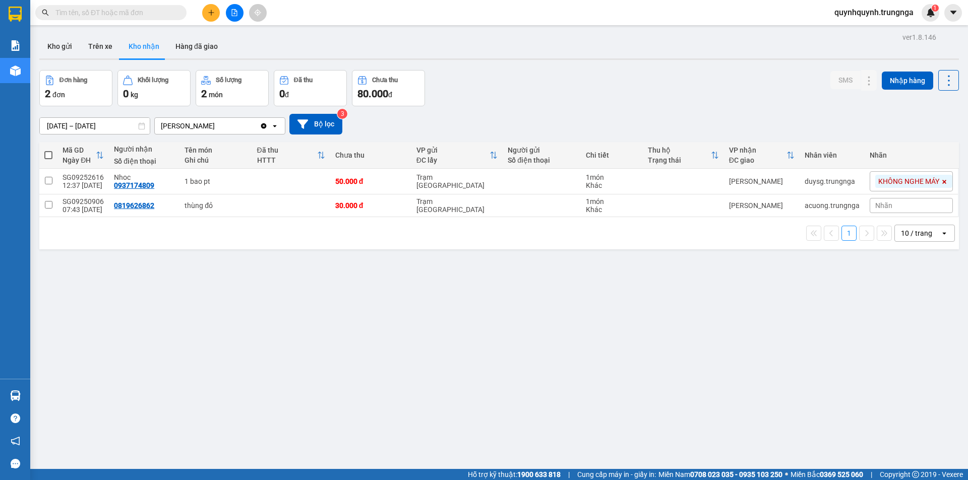
click at [136, 126] on input "[DATE] – [DATE]" at bounding box center [95, 126] width 110 height 16
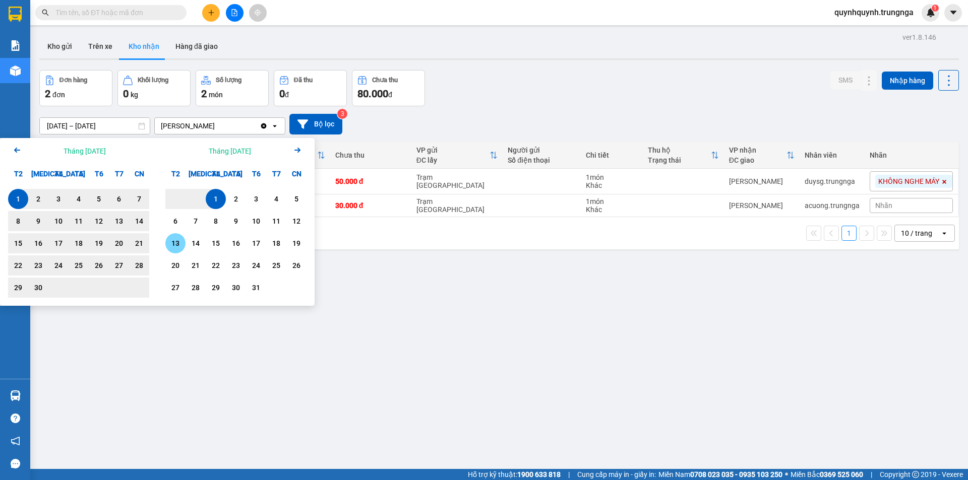
click at [174, 240] on div "13" at bounding box center [175, 243] width 14 height 12
click at [17, 199] on div "1" at bounding box center [18, 199] width 14 height 12
type input "[DATE] – [DATE]"
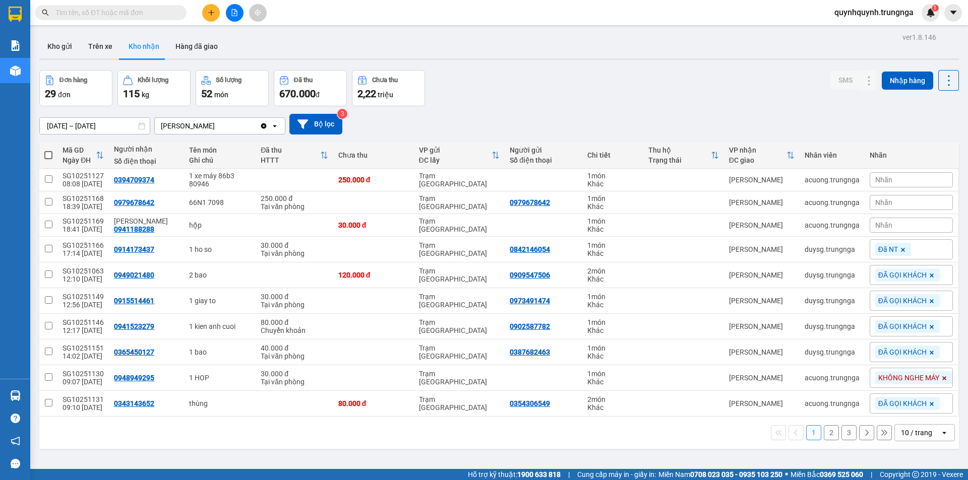
click at [912, 435] on div "10 / trang" at bounding box center [916, 433] width 31 height 10
click at [917, 408] on span "100 / trang" at bounding box center [913, 411] width 36 height 10
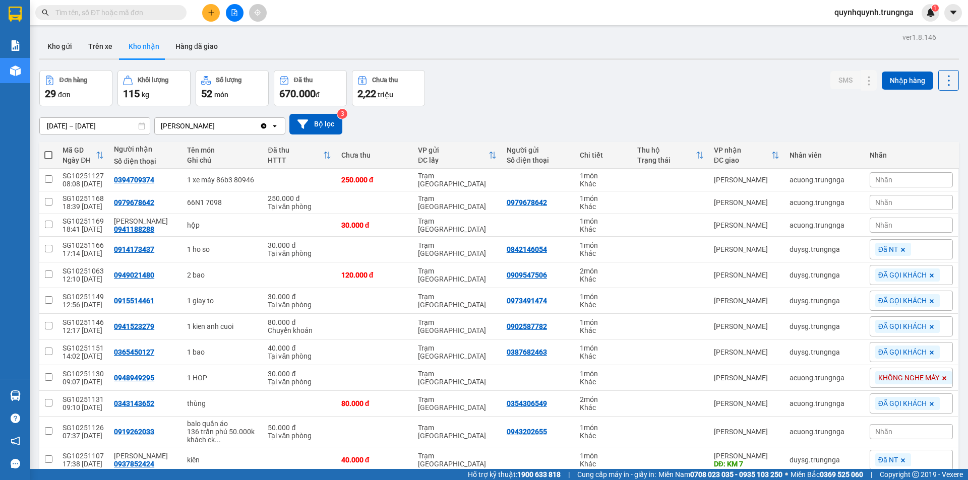
click at [49, 155] on span at bounding box center [48, 155] width 8 height 8
click at [48, 150] on input "checkbox" at bounding box center [48, 150] width 0 height 0
checkbox input "true"
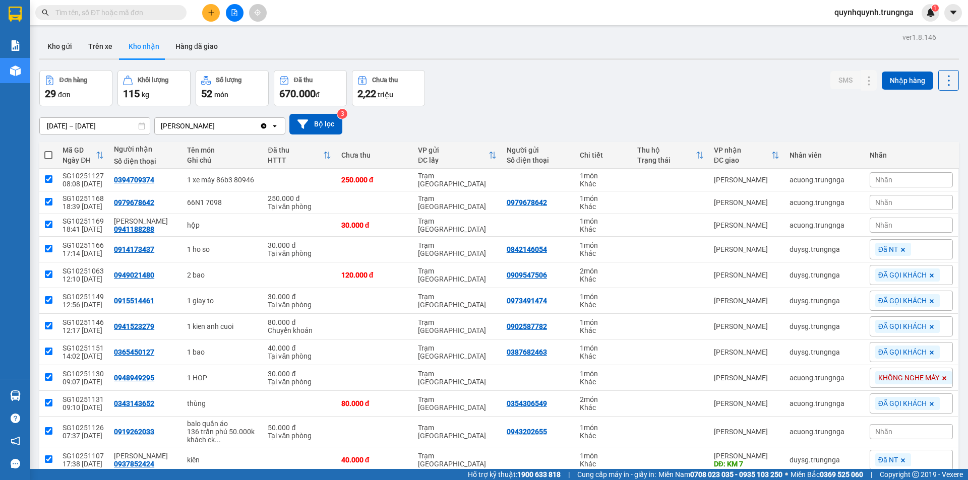
checkbox input "true"
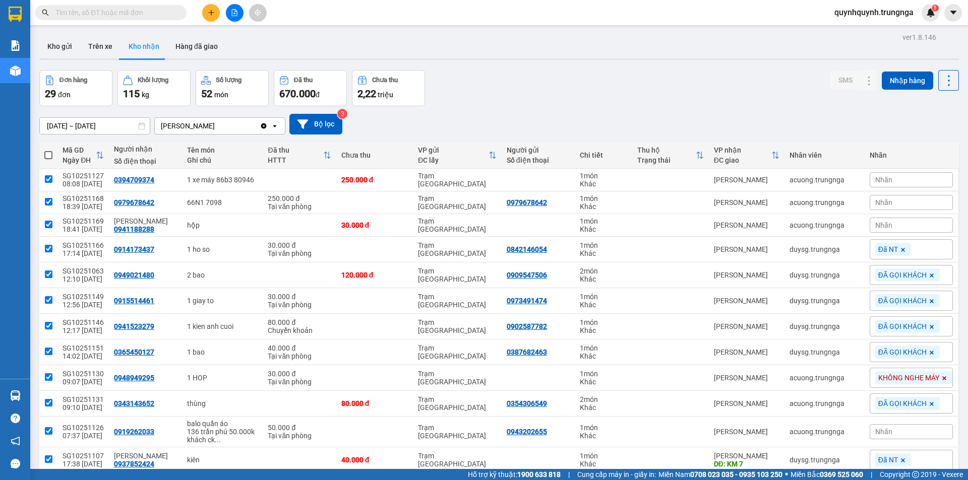
checkbox input "true"
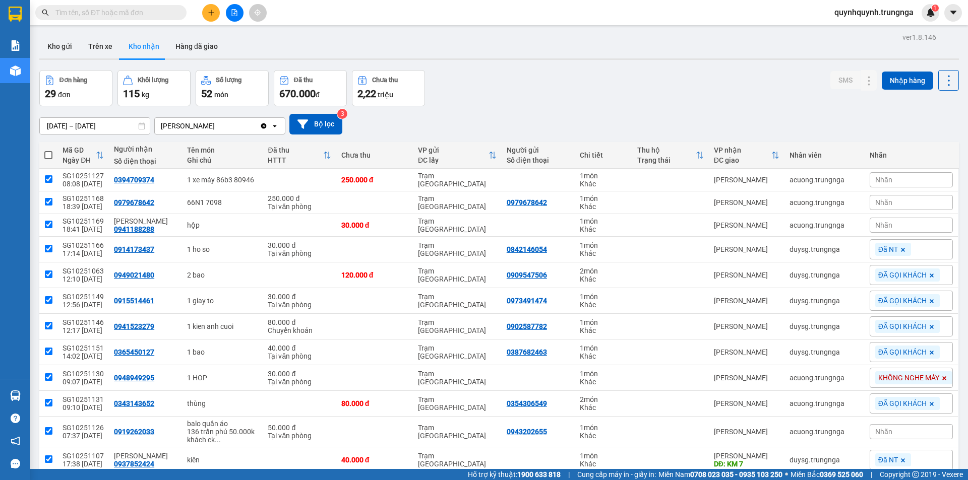
checkbox input "true"
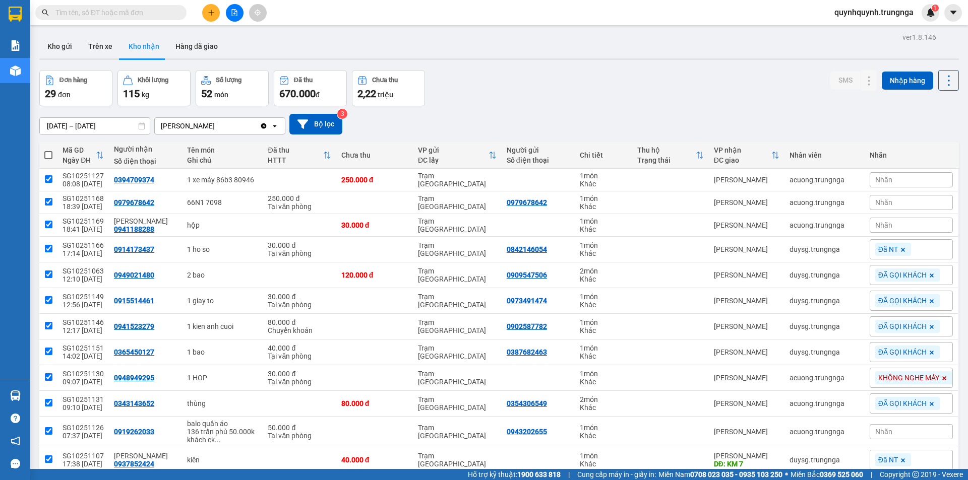
checkbox input "true"
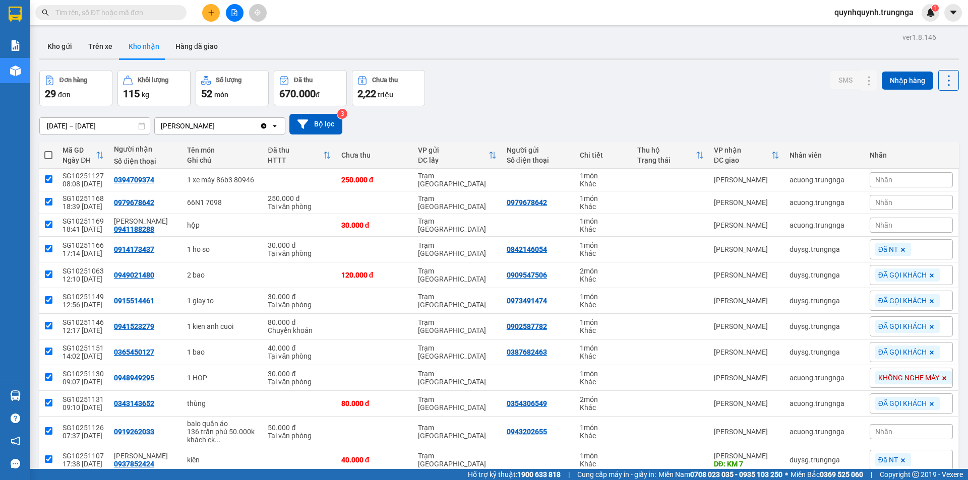
checkbox input "true"
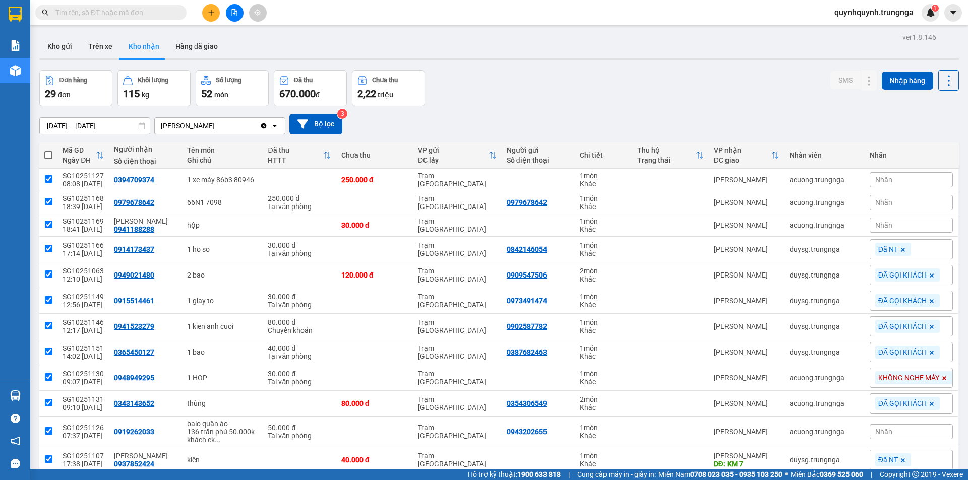
checkbox input "true"
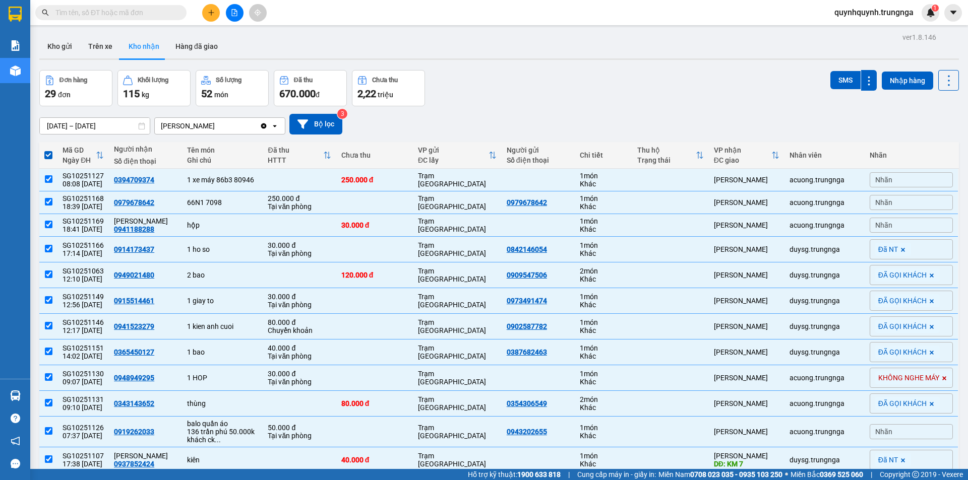
click at [96, 155] on icon at bounding box center [100, 155] width 8 height 8
checkbox input "false"
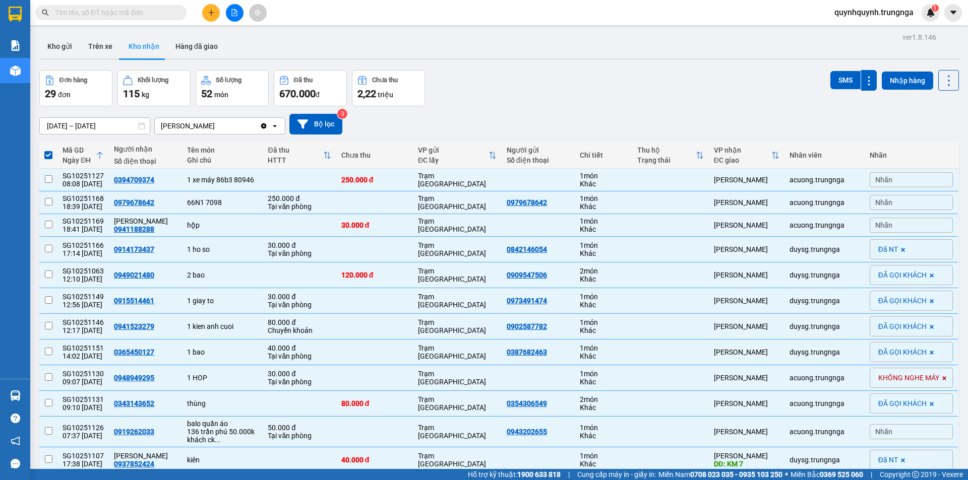
checkbox input "false"
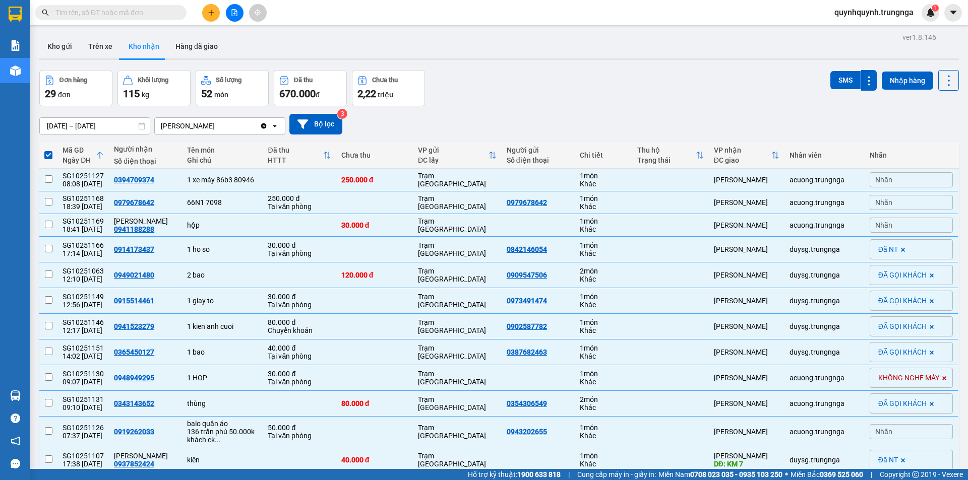
checkbox input "false"
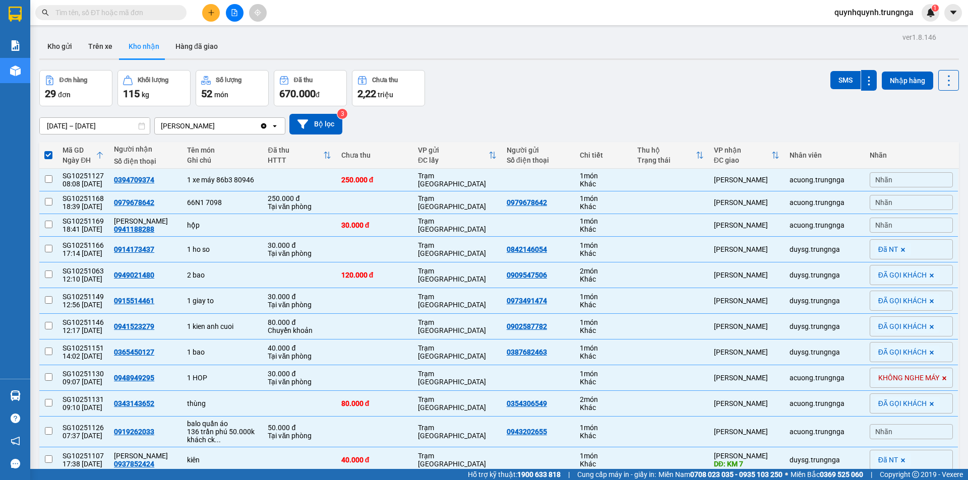
checkbox input "false"
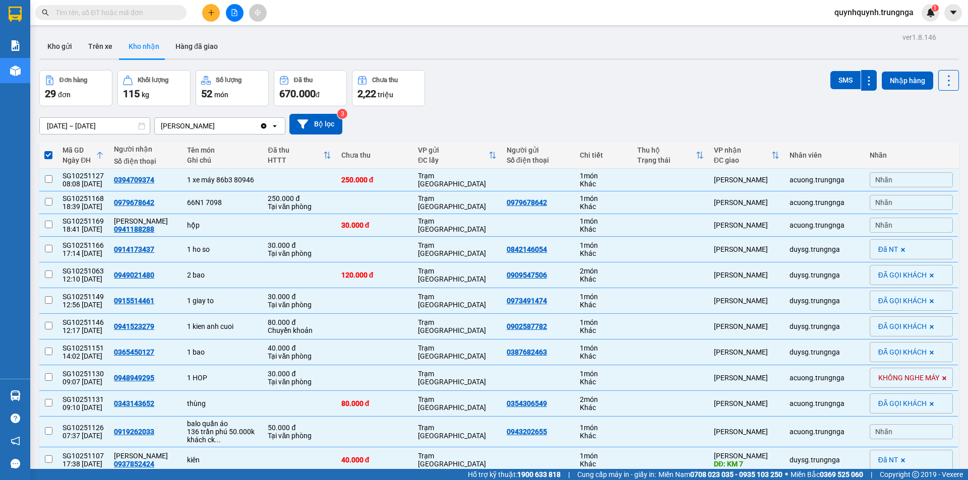
checkbox input "false"
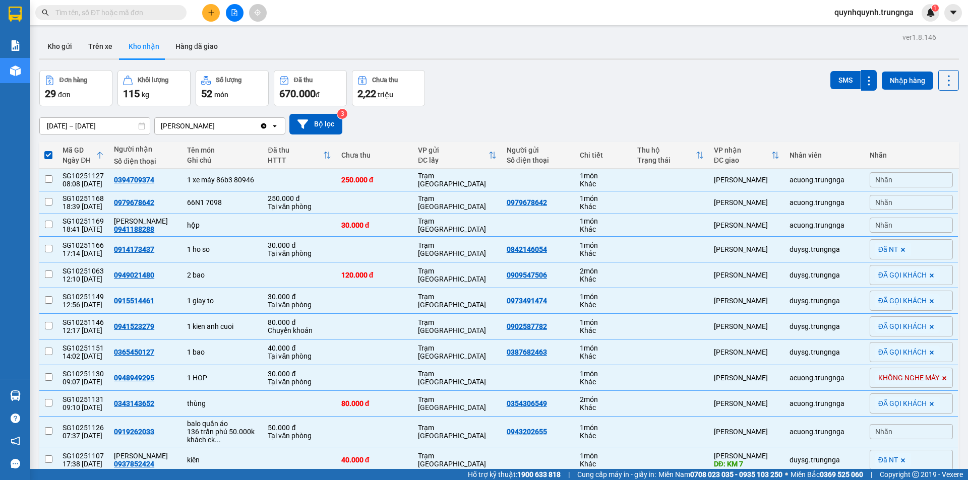
checkbox input "false"
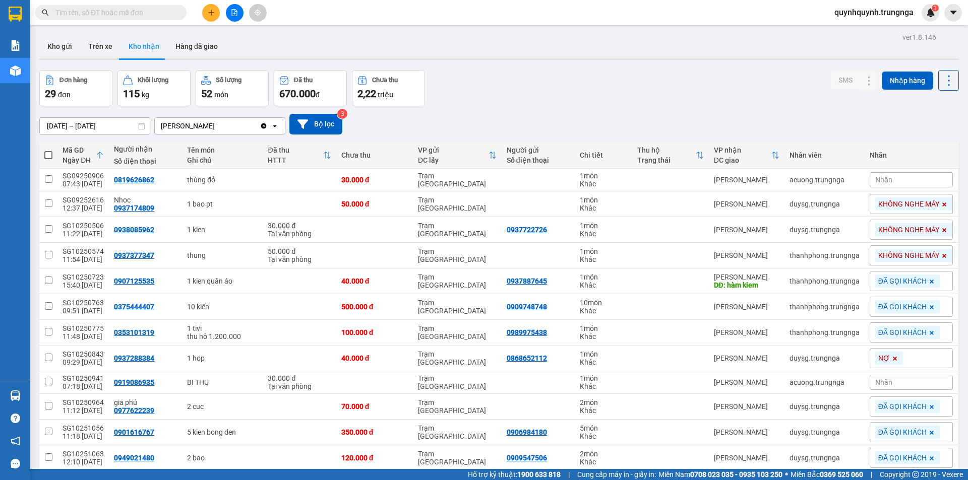
click at [96, 155] on icon at bounding box center [100, 155] width 8 height 8
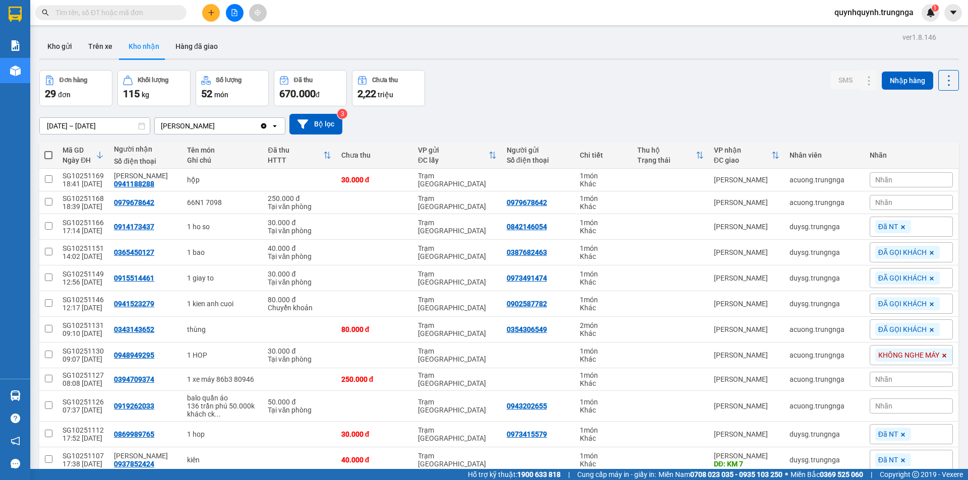
click at [613, 102] on div "Đơn hàng 29 đơn Khối lượng 115 kg Số lượng 52 món Đã thu 670.000 đ Chưa thu 2,2…" at bounding box center [499, 88] width 920 height 36
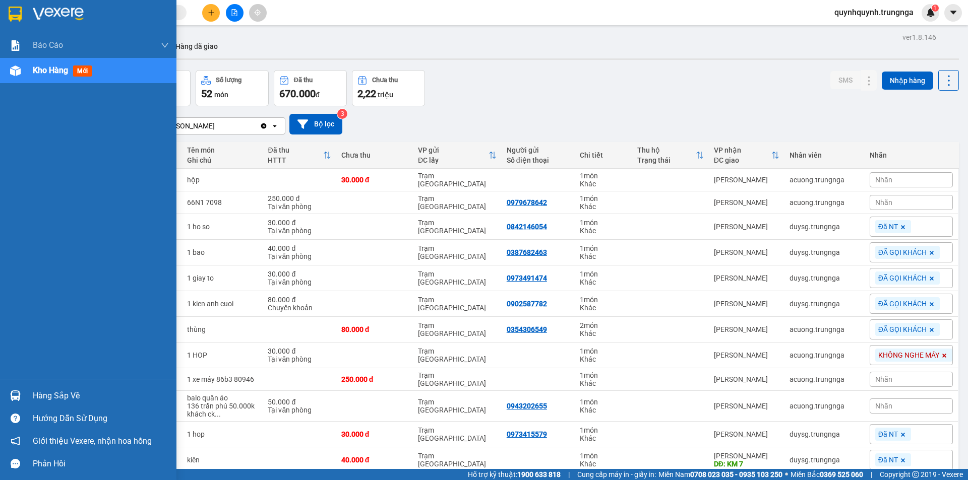
click at [45, 394] on div "Hàng sắp về" at bounding box center [101, 396] width 136 height 15
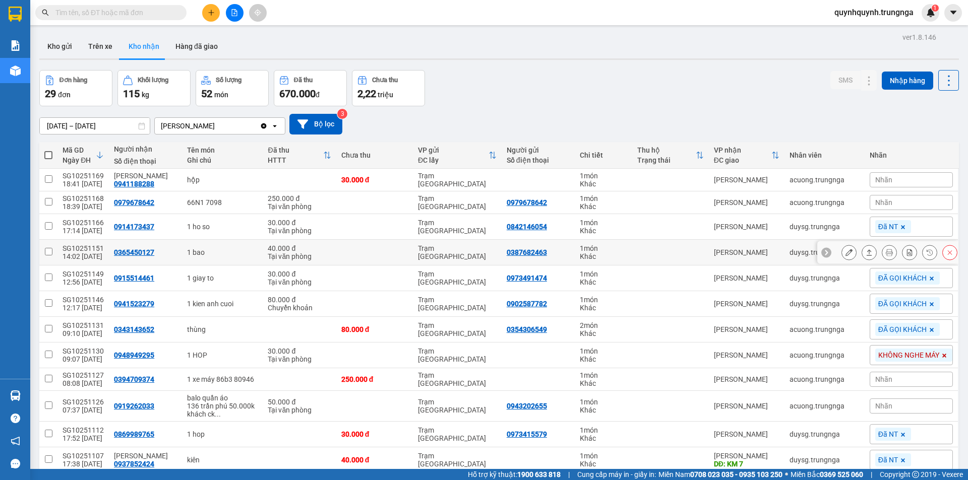
click at [375, 252] on section "Kết quả tìm kiếm ( 0 ) Bộ lọc No Data quynhquynh.trungnga 1 Báo cáo Báo cáo dòn…" at bounding box center [484, 240] width 968 height 480
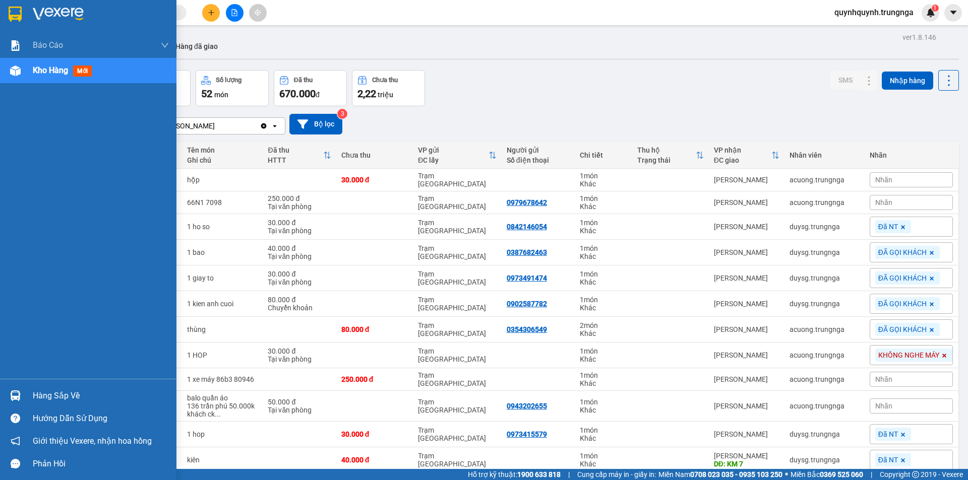
click at [65, 393] on div "Hàng sắp về" at bounding box center [101, 396] width 136 height 15
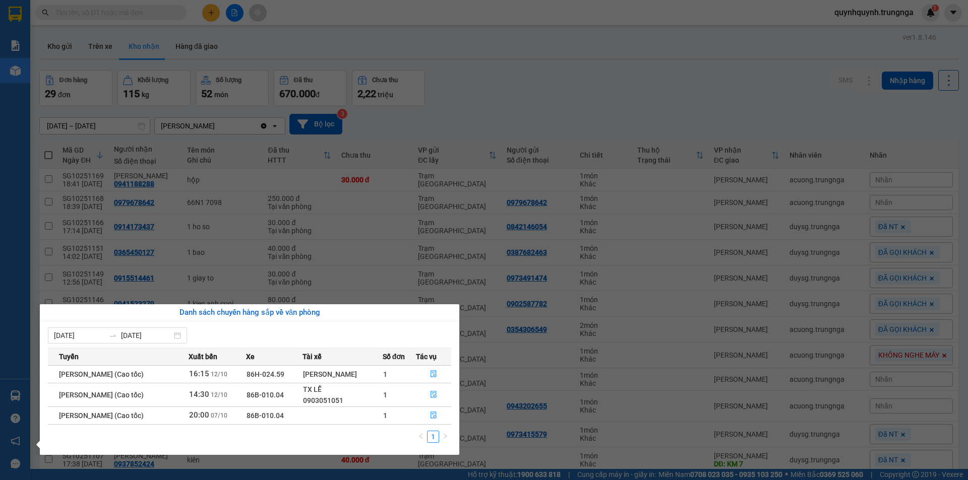
click at [553, 204] on section "Kết quả tìm kiếm ( 0 ) Bộ lọc No Data quynhquynh.trungnga 1 Báo cáo Báo cáo dòn…" at bounding box center [484, 240] width 968 height 480
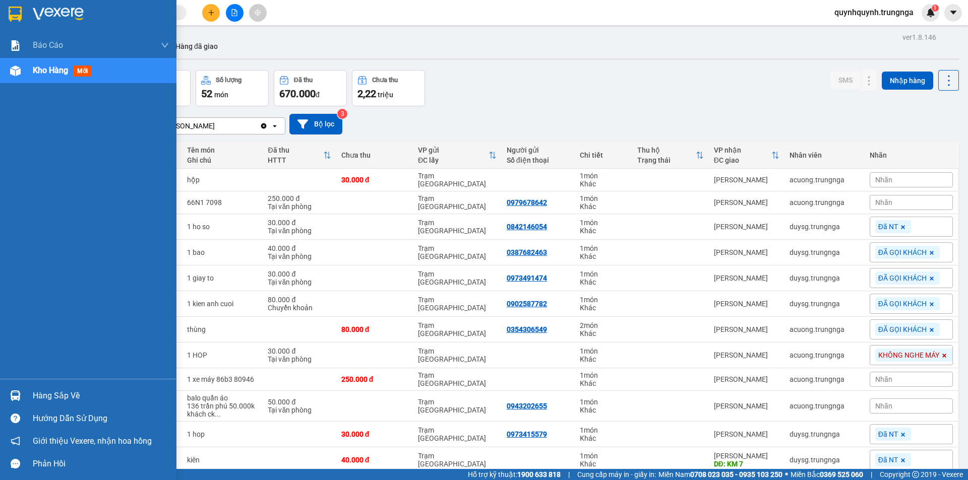
click at [21, 397] on div at bounding box center [16, 396] width 18 height 18
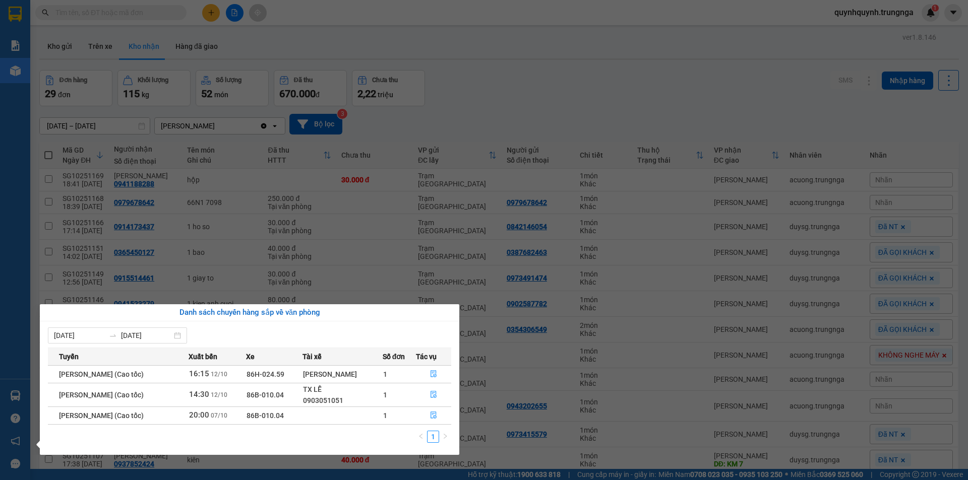
click at [490, 317] on section "Kết quả tìm kiếm ( 0 ) Bộ lọc No Data quynhquynh.trungnga 1 Báo cáo Báo cáo dòn…" at bounding box center [484, 240] width 968 height 480
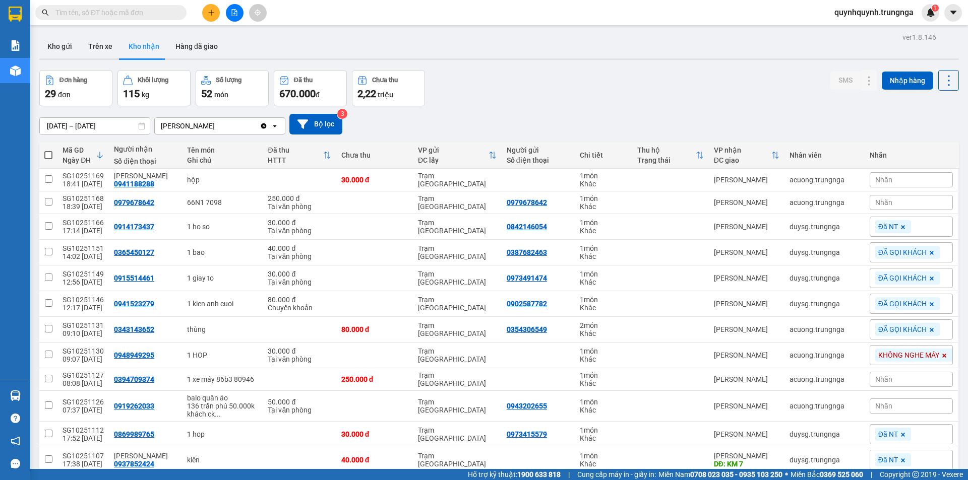
click at [149, 17] on input "text" at bounding box center [114, 12] width 119 height 11
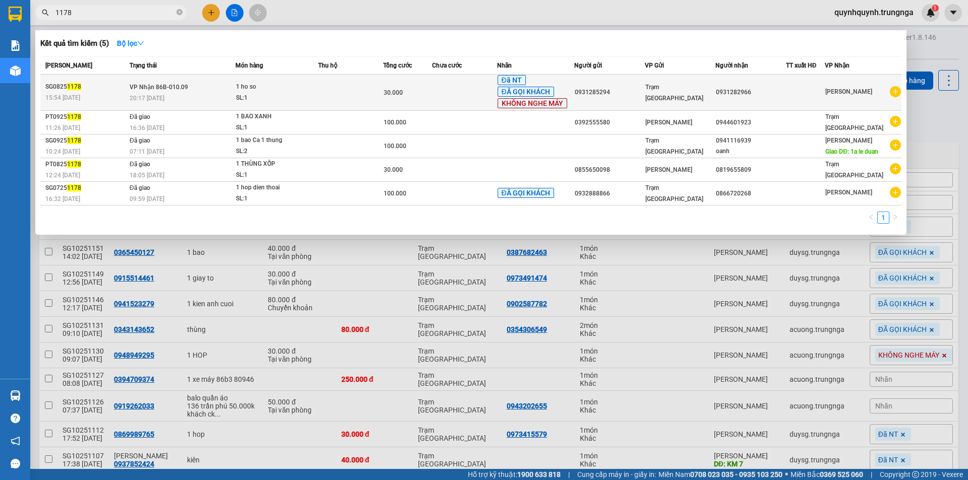
type input "1178"
click at [597, 96] on div "0931285294" at bounding box center [610, 92] width 70 height 11
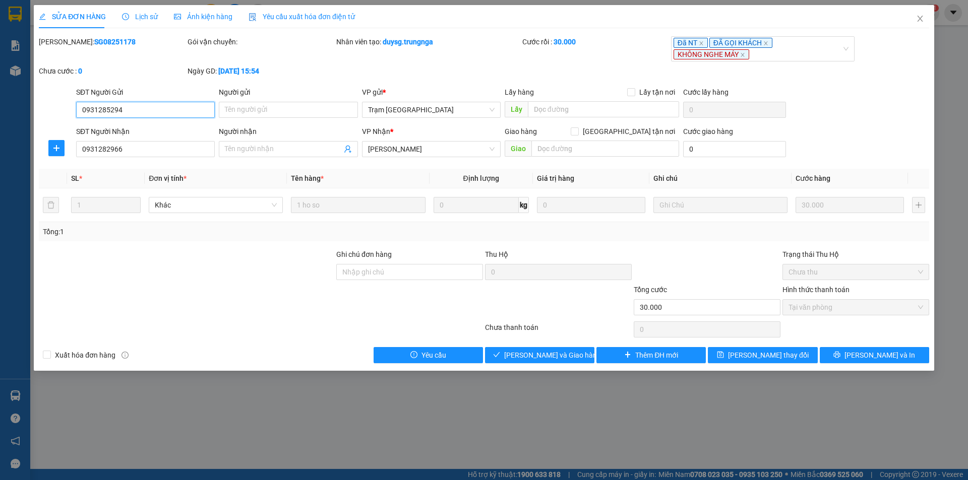
type input "0931285294"
type input "0931282966"
type input "30.000"
click at [864, 357] on button "Lưu và In" at bounding box center [874, 355] width 109 height 16
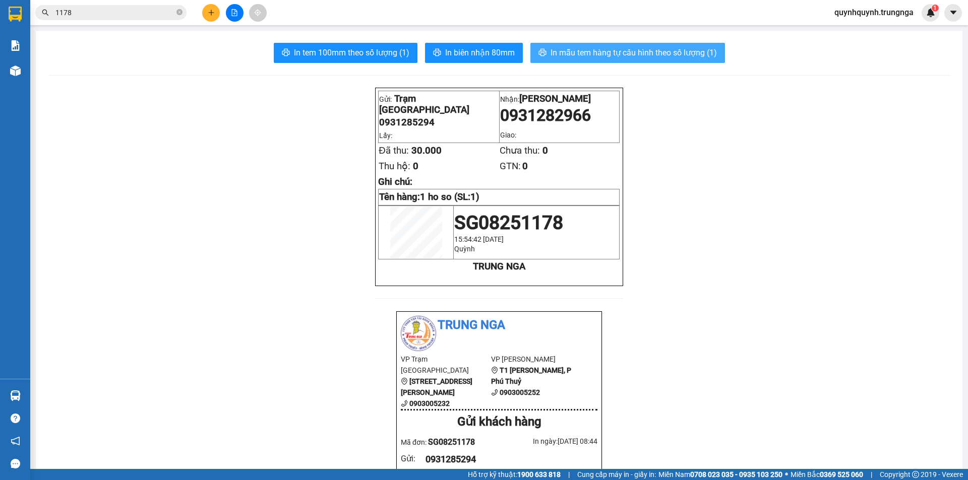
click at [588, 56] on span "In mẫu tem hàng tự cấu hình theo số lượng (1)" at bounding box center [634, 52] width 166 height 13
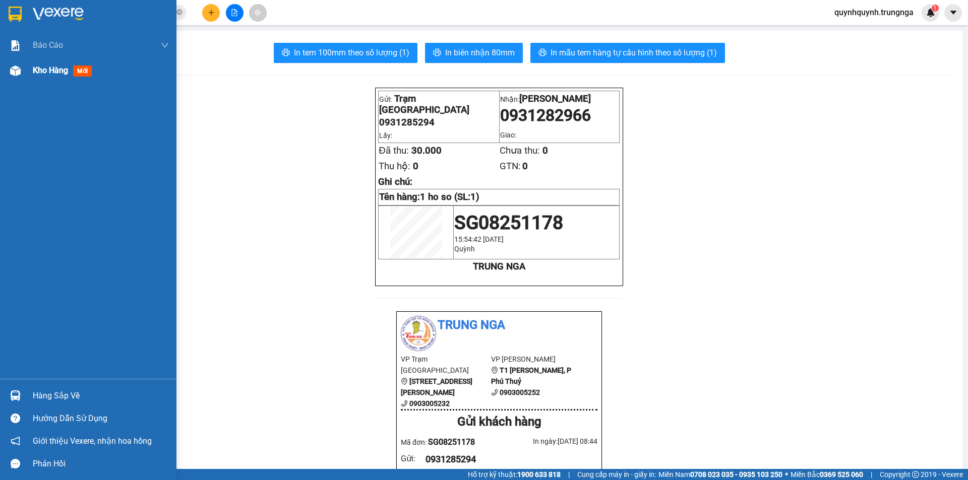
click at [61, 62] on div "Kho hàng mới" at bounding box center [101, 70] width 136 height 25
click at [67, 74] on span "Kho hàng" at bounding box center [50, 71] width 35 height 10
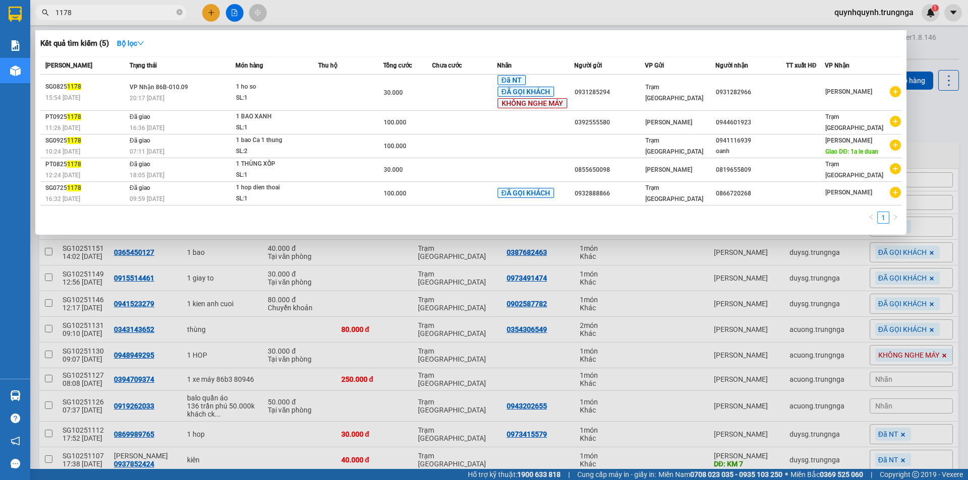
click at [147, 11] on input "1178" at bounding box center [114, 12] width 119 height 11
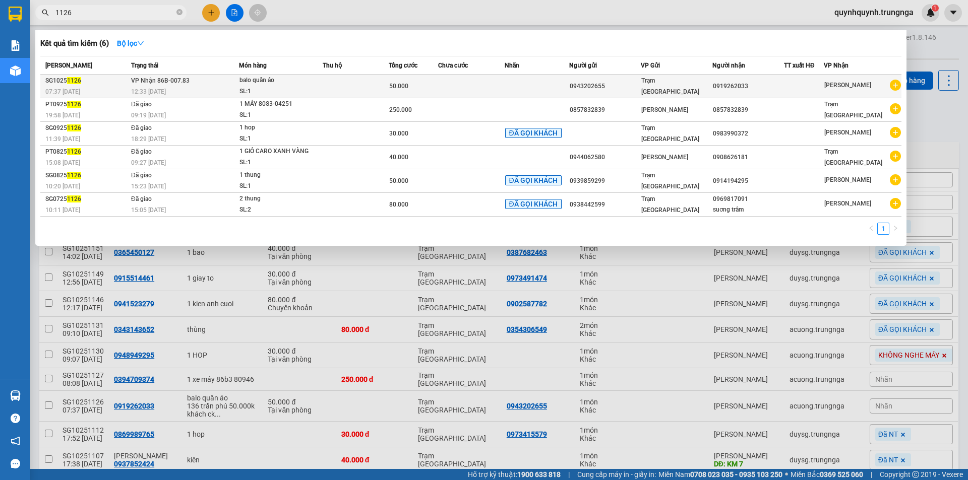
type input "1126"
click at [205, 81] on td "VP Nhận 86B-007.83 12:33 - 12/10" at bounding box center [184, 87] width 110 height 24
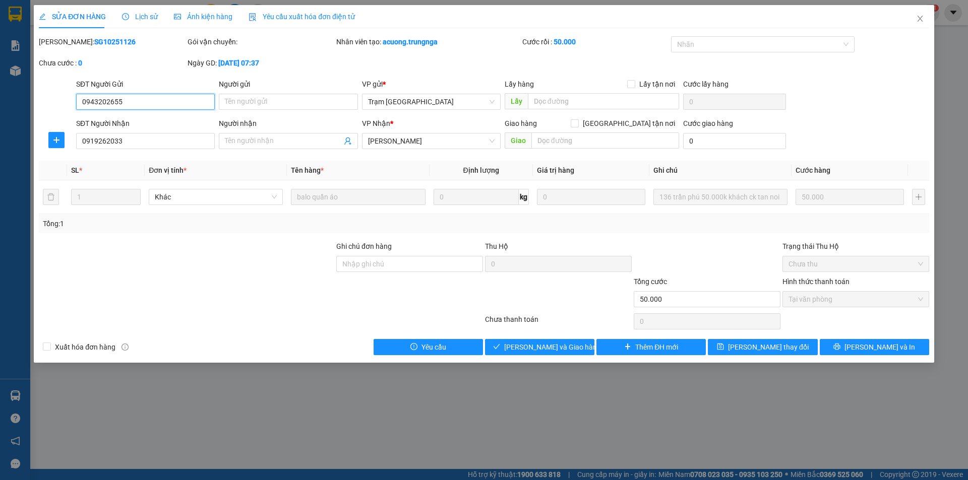
type input "0943202655"
type input "0919262033"
type input "50.000"
click at [578, 348] on button "Giao hàng" at bounding box center [539, 347] width 109 height 16
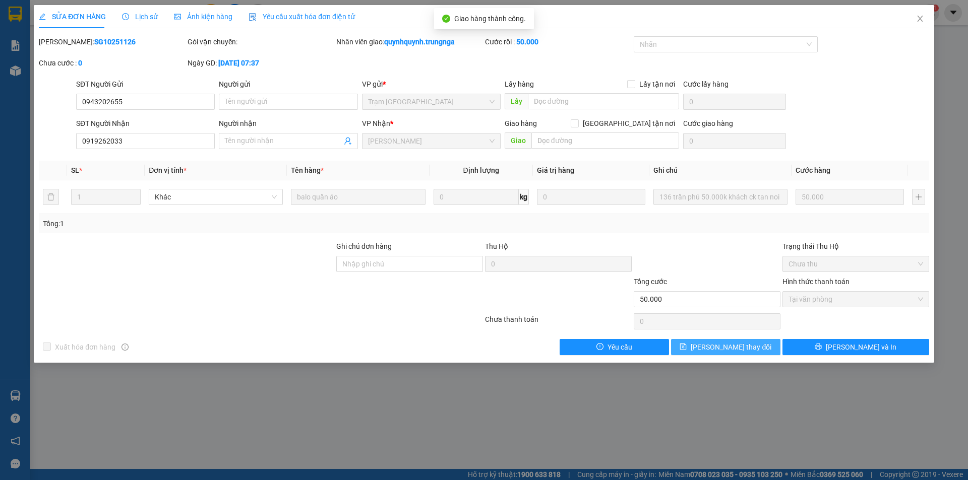
click at [742, 342] on span "Lưu thay đổi" at bounding box center [731, 347] width 81 height 11
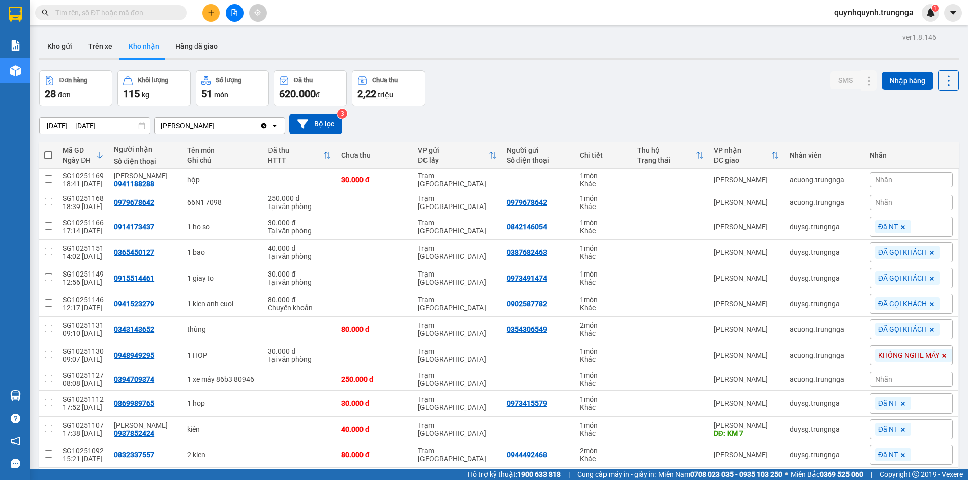
click at [153, 11] on input "text" at bounding box center [114, 12] width 119 height 11
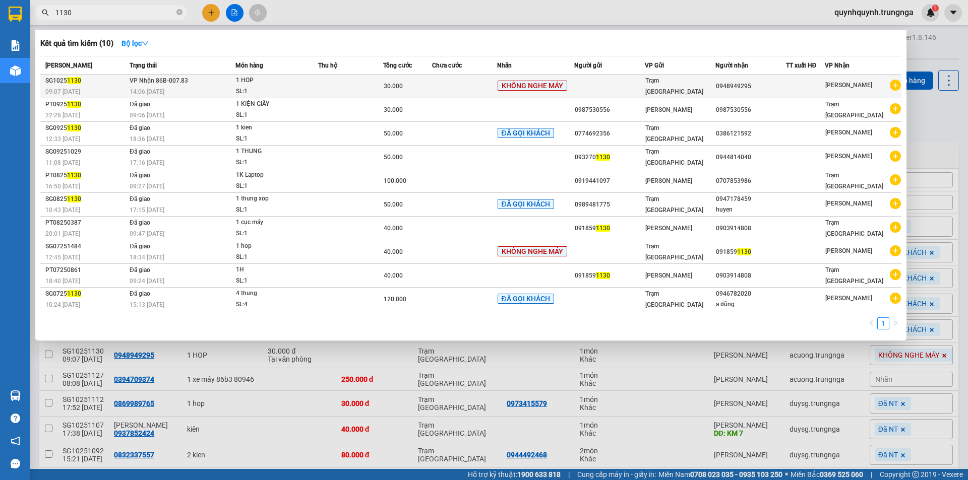
type input "1130"
click at [431, 90] on div "30.000" at bounding box center [408, 86] width 48 height 11
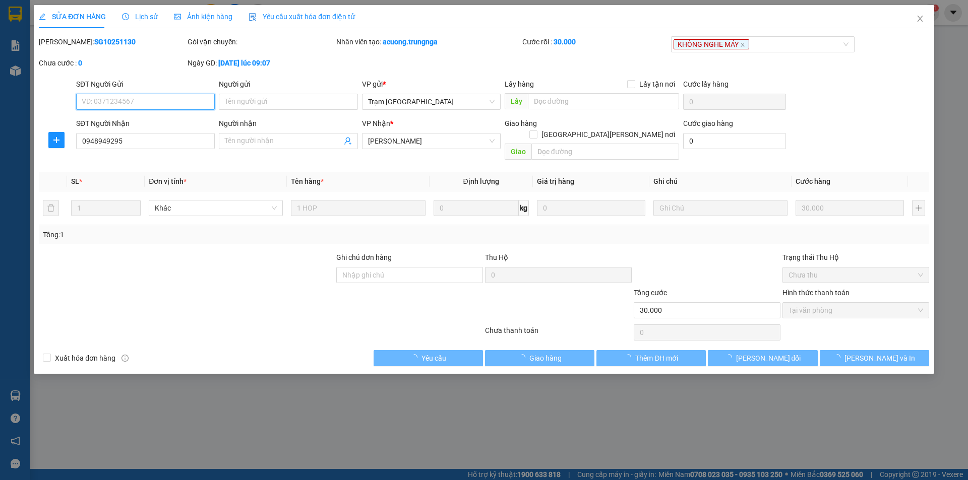
type input "0948949295"
type input "30.000"
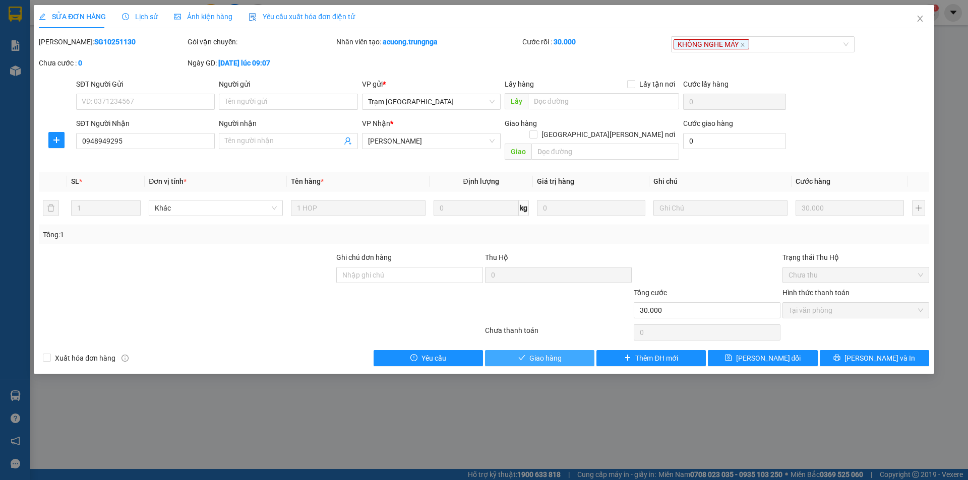
click at [573, 350] on button "Giao hàng" at bounding box center [539, 358] width 109 height 16
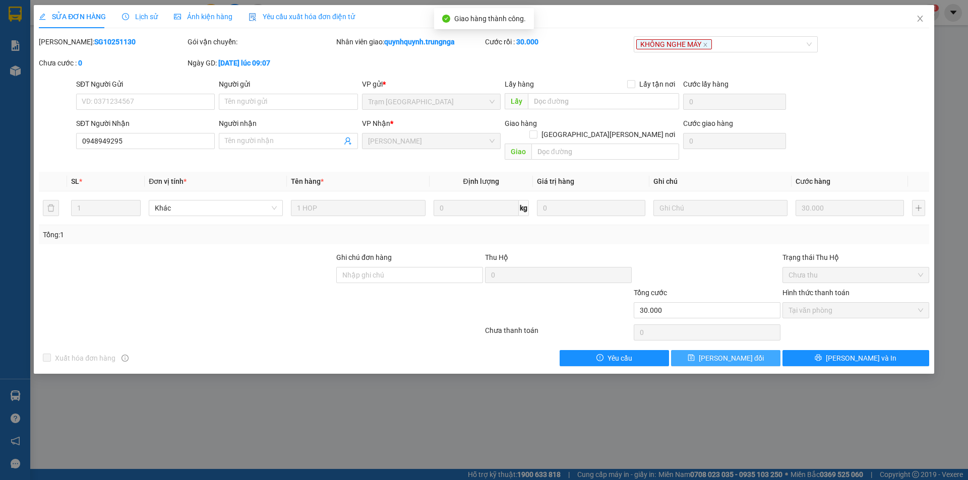
click at [740, 353] on span "Lưu thay đổi" at bounding box center [731, 358] width 65 height 11
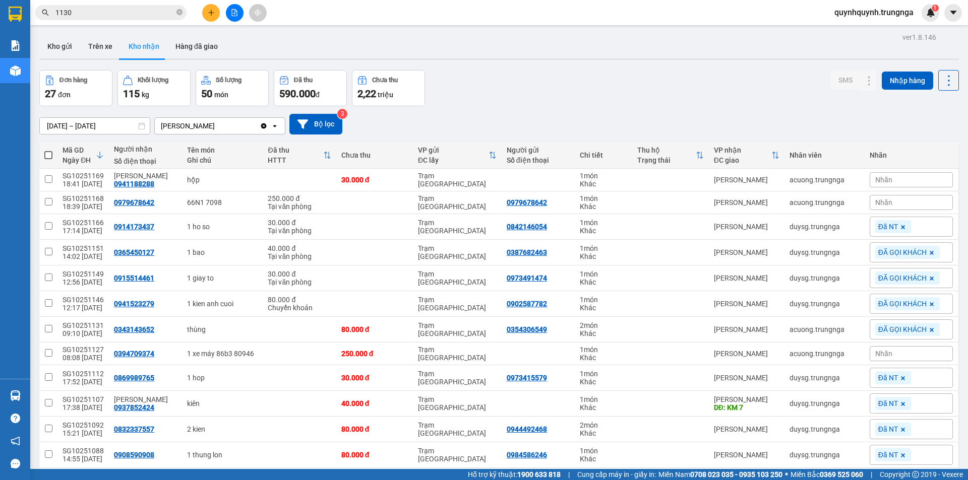
click at [898, 205] on div "Nhãn" at bounding box center [911, 202] width 83 height 15
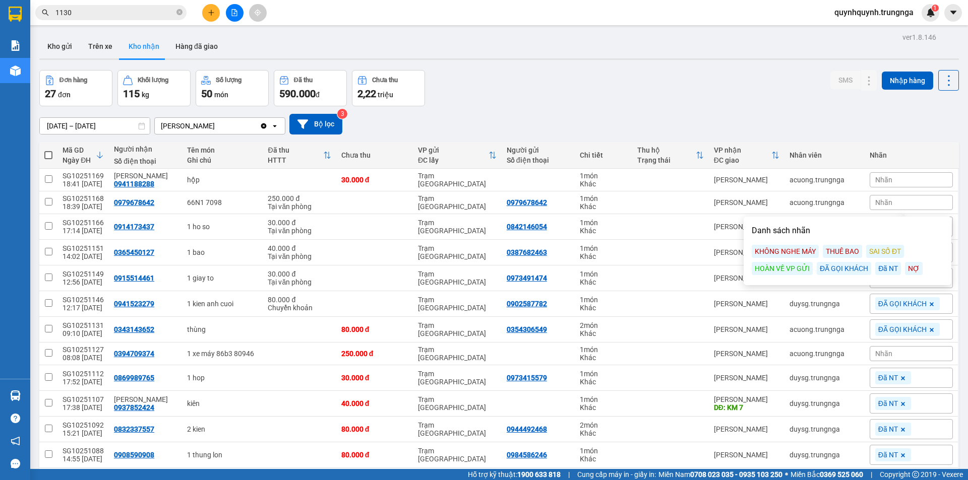
click at [856, 268] on div "ĐÃ GỌI KHÁCH" at bounding box center [844, 268] width 54 height 13
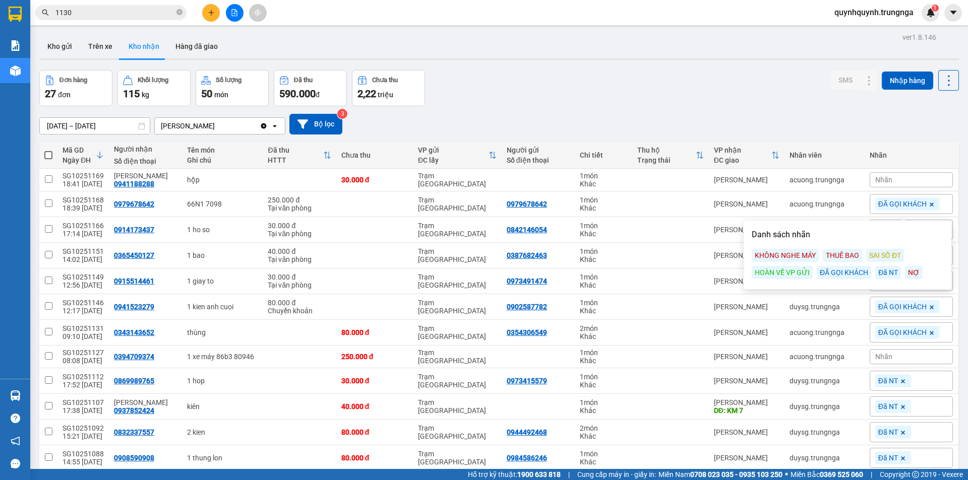
click at [927, 121] on div "01/09/2025 – 13/10/2025 Press the down arrow key to interact with the calendar …" at bounding box center [499, 124] width 920 height 21
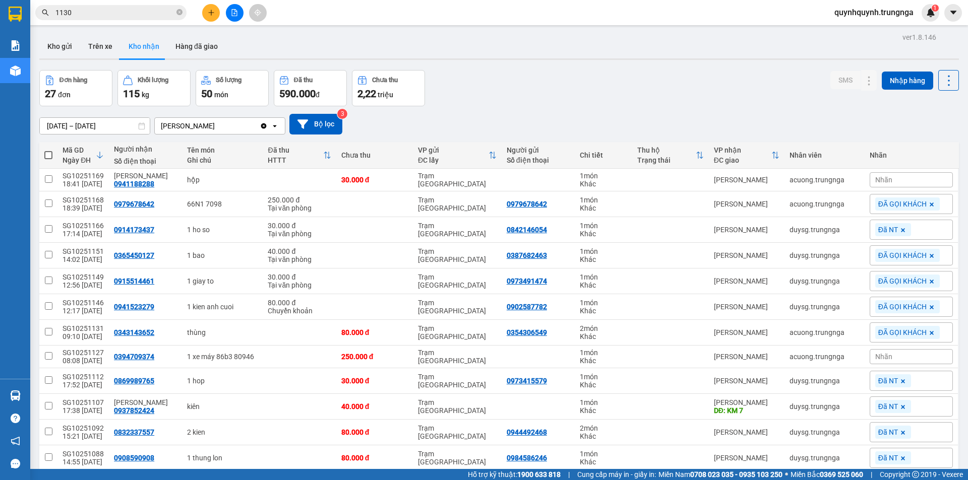
click at [887, 358] on div "Nhãn" at bounding box center [911, 356] width 83 height 15
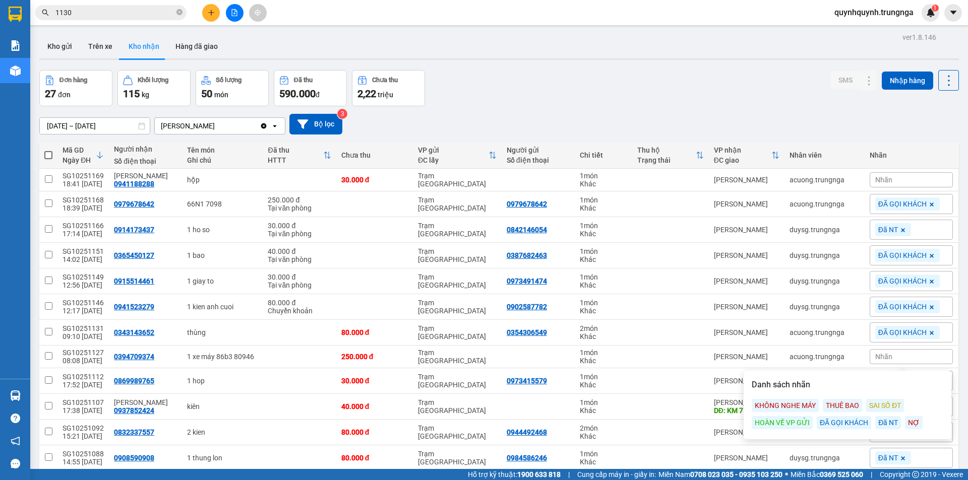
click at [852, 428] on div "ĐÃ GỌI KHÁCH" at bounding box center [844, 422] width 54 height 13
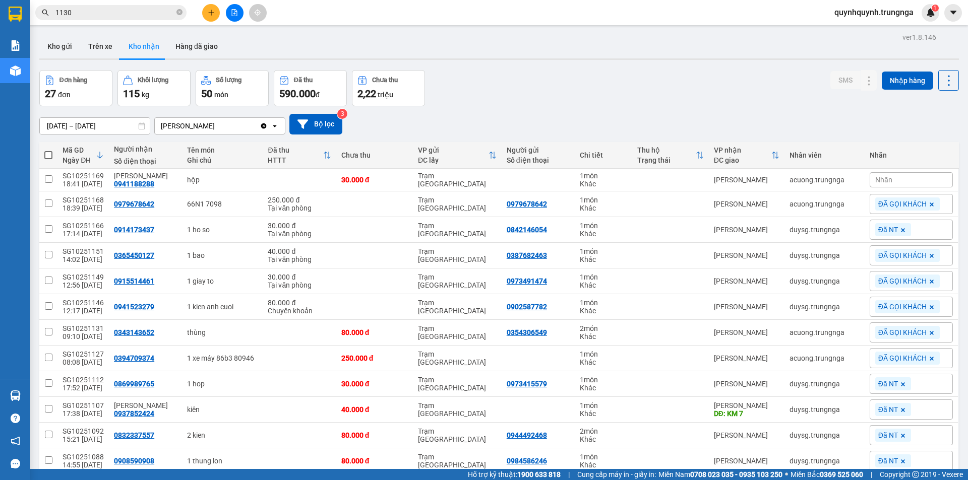
click at [830, 120] on div "01/09/2025 – 13/10/2025 Press the down arrow key to interact with the calendar …" at bounding box center [499, 124] width 920 height 21
click at [178, 15] on icon "close-circle" at bounding box center [179, 12] width 6 height 6
click at [165, 15] on input "text" at bounding box center [114, 12] width 119 height 11
click at [149, 14] on input "text" at bounding box center [114, 12] width 119 height 11
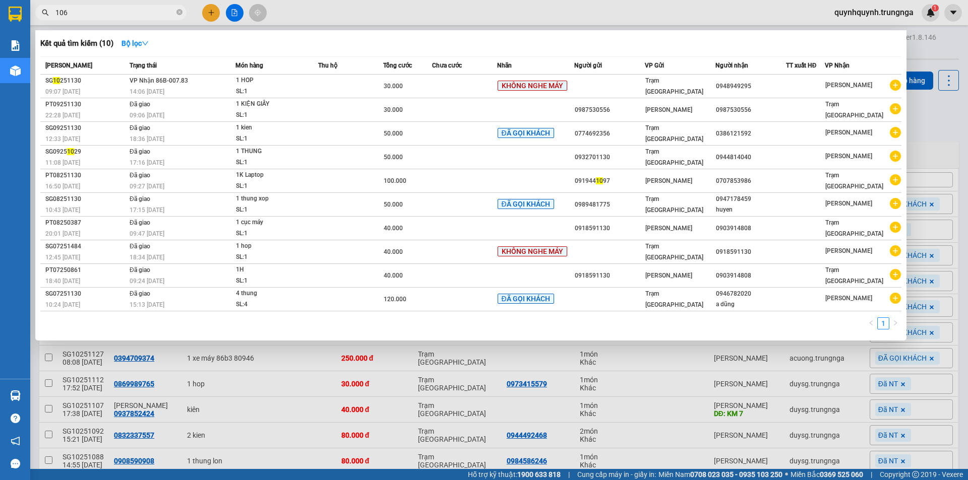
type input "1066"
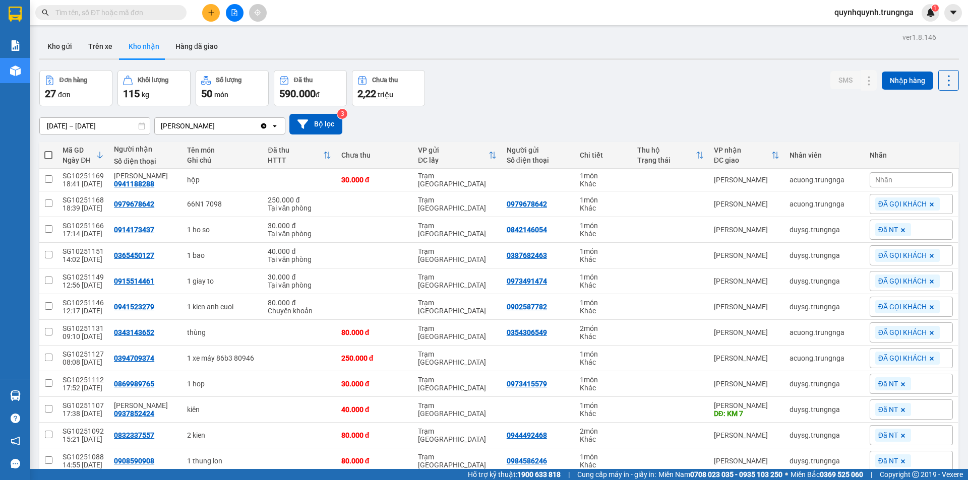
scroll to position [151, 0]
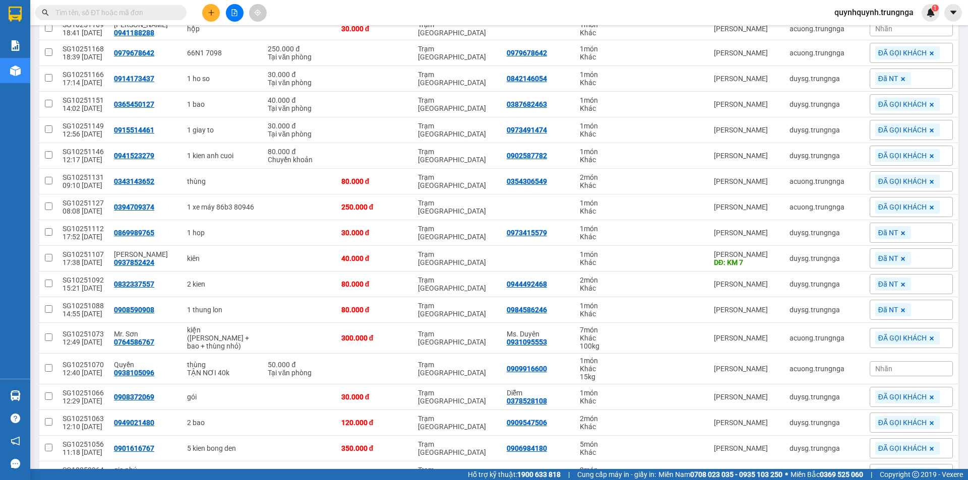
click at [914, 284] on div "Đã NT" at bounding box center [911, 284] width 83 height 20
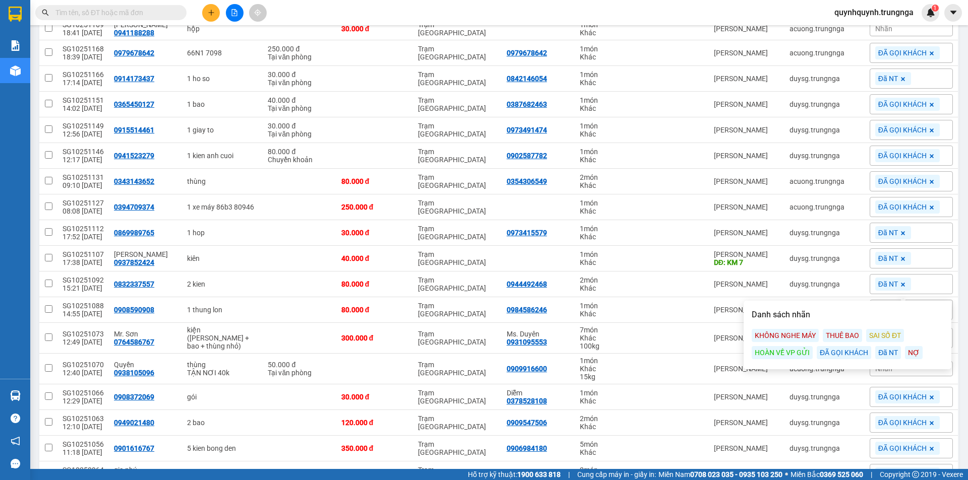
click at [798, 339] on div "KHÔNG NGHE MÁY" at bounding box center [785, 335] width 67 height 13
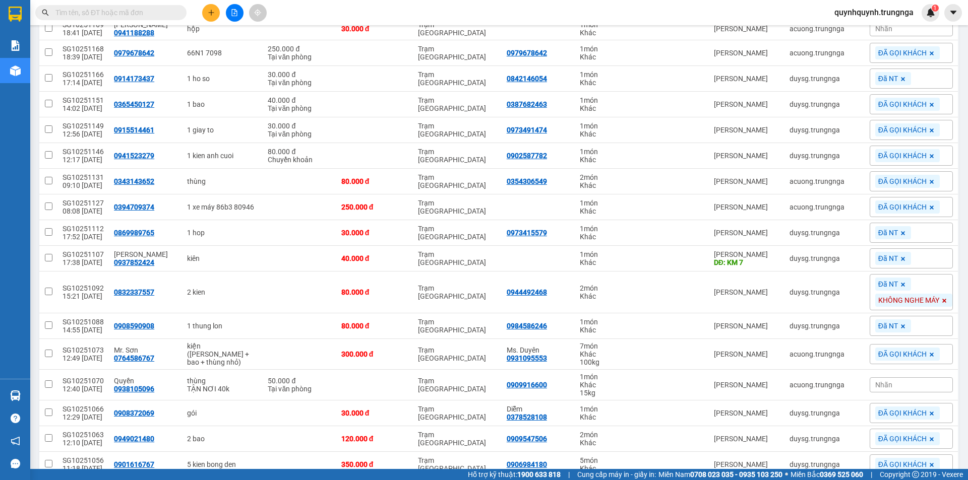
click at [956, 260] on main "ver 1.8.146 Kho gửi Trên xe Kho nhận Hàng đã giao Đơn hàng 27 đơn Khối lượng 11…" at bounding box center [484, 234] width 968 height 469
click at [917, 325] on div "Đã NT" at bounding box center [911, 326] width 83 height 20
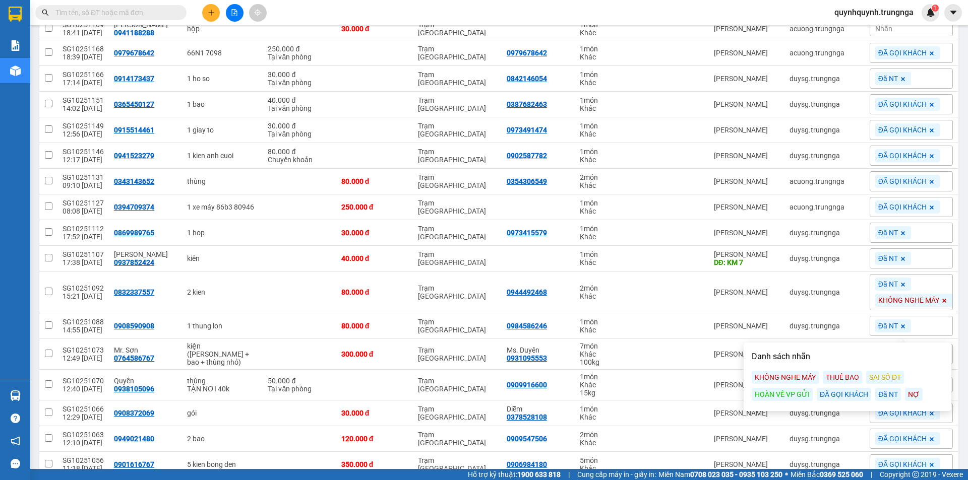
click at [853, 393] on div "ĐÃ GỌI KHÁCH" at bounding box center [844, 394] width 54 height 13
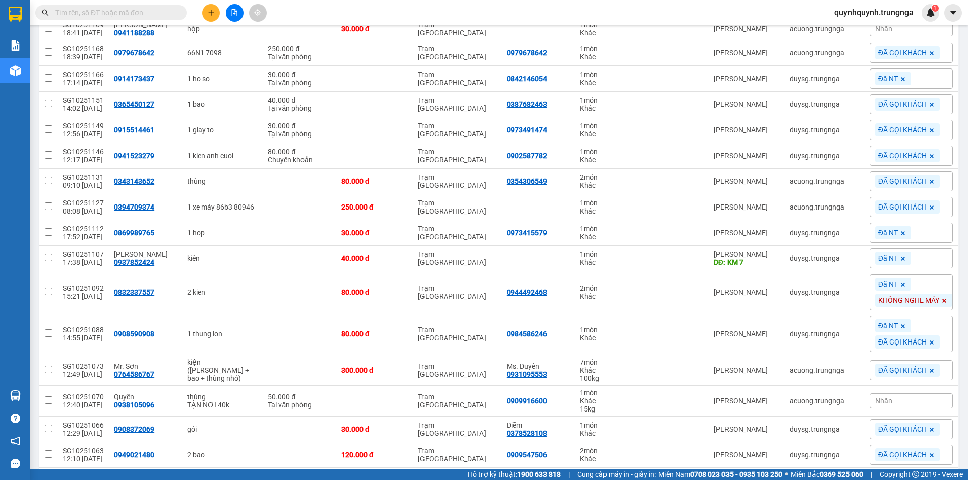
click at [956, 263] on main "ver 1.8.146 Kho gửi Trên xe Kho nhận Hàng đã giao Đơn hàng 27 đơn Khối lượng 11…" at bounding box center [484, 234] width 968 height 469
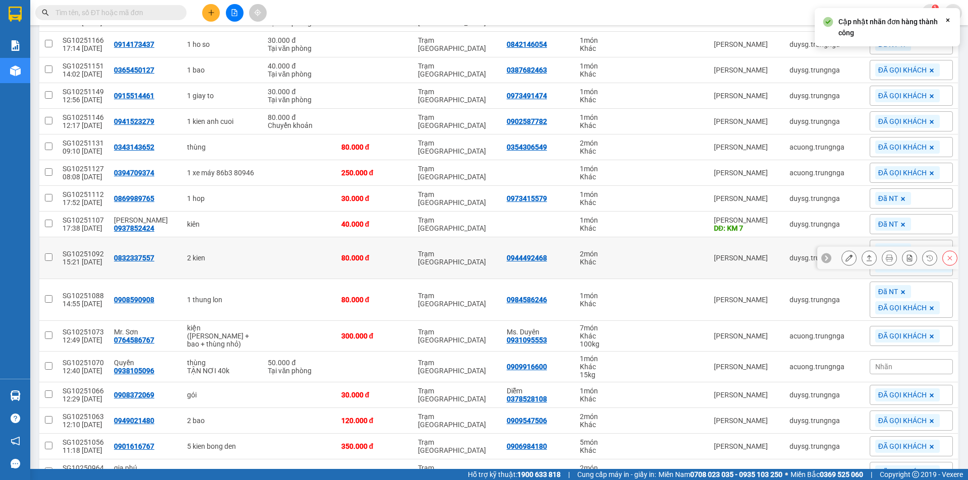
scroll to position [202, 0]
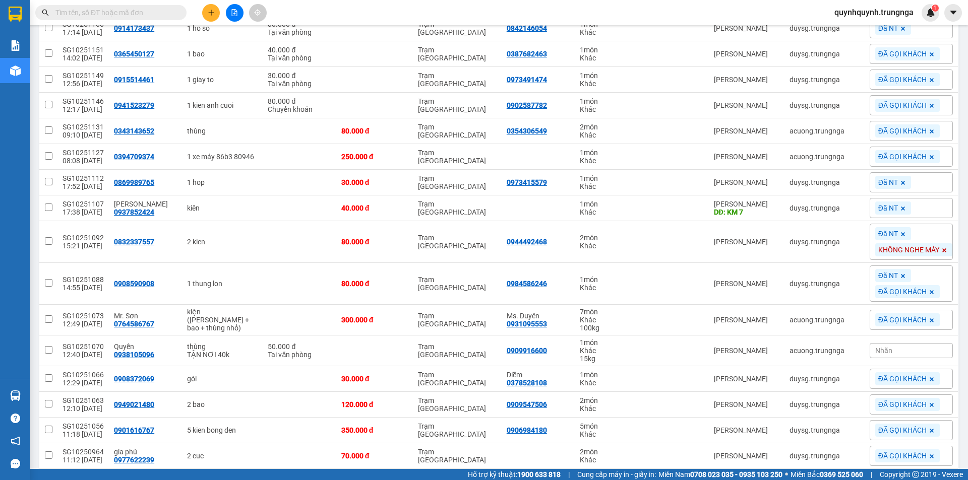
click at [138, 8] on input "text" at bounding box center [114, 12] width 119 height 11
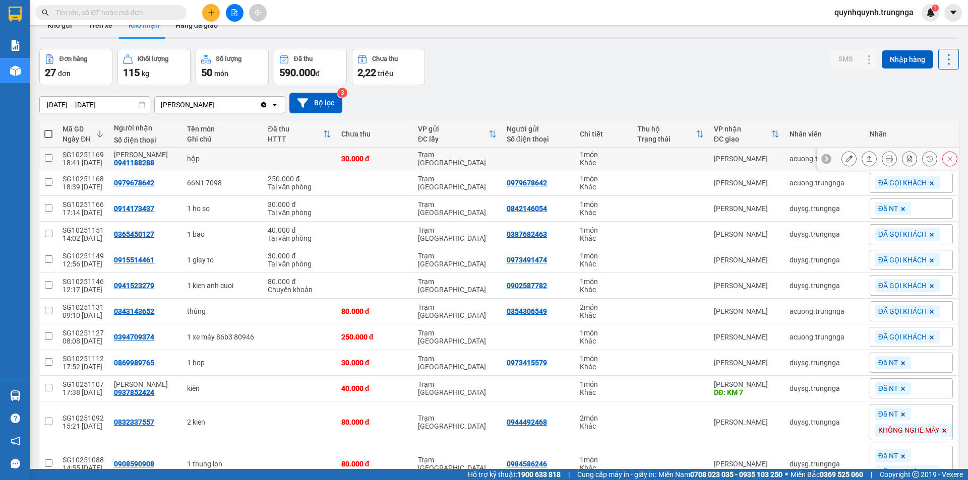
scroll to position [0, 0]
